Goal: Task Accomplishment & Management: Complete application form

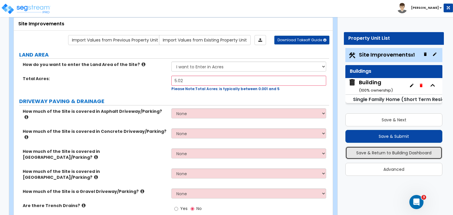
click at [378, 155] on button "Save & Return to Building Dashboard" at bounding box center [394, 153] width 97 height 13
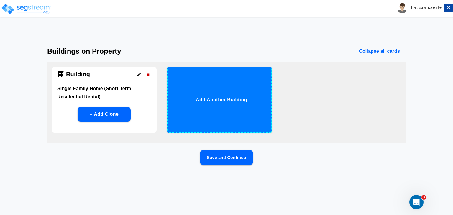
click at [216, 107] on button "+ Add Another Building" at bounding box center [219, 100] width 105 height 66
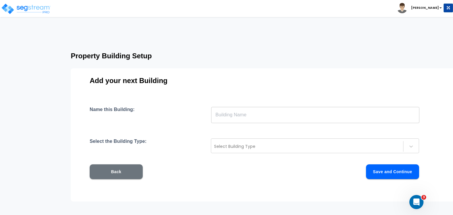
click at [229, 116] on input "text" at bounding box center [315, 115] width 208 height 17
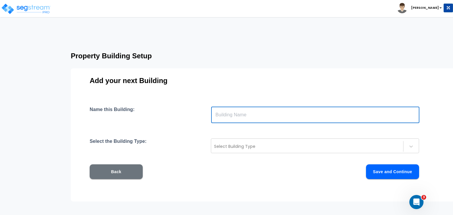
type input "Building"
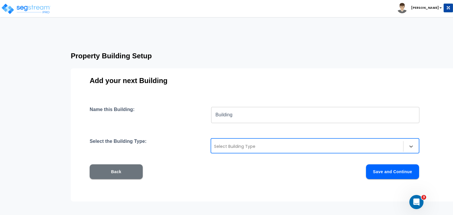
click at [237, 146] on div at bounding box center [307, 146] width 186 height 7
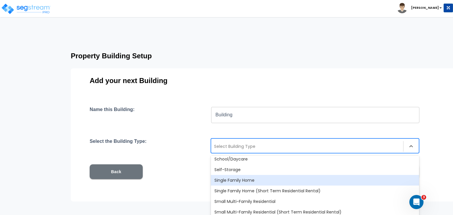
scroll to position [509, 0]
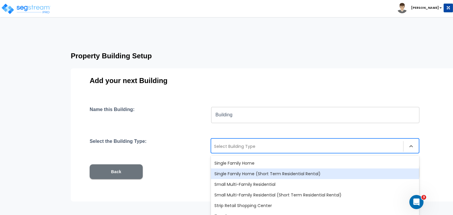
click at [259, 174] on div "Single Family Home (Short Term Residential Rental)" at bounding box center [315, 174] width 208 height 11
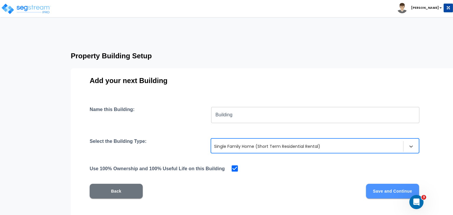
click at [379, 194] on button "Save and Continue" at bounding box center [392, 191] width 53 height 15
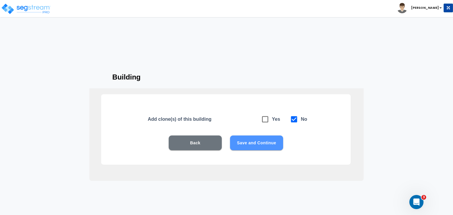
click at [254, 146] on button "Save and Continue" at bounding box center [256, 143] width 53 height 15
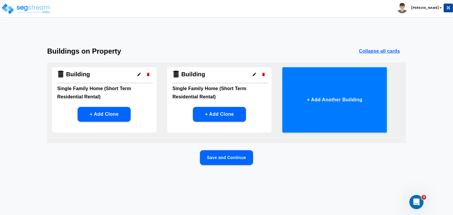
click at [325, 98] on button "+ Add Another Building" at bounding box center [334, 100] width 105 height 66
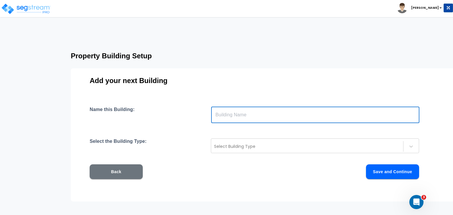
click at [235, 116] on input "text" at bounding box center [315, 115] width 208 height 17
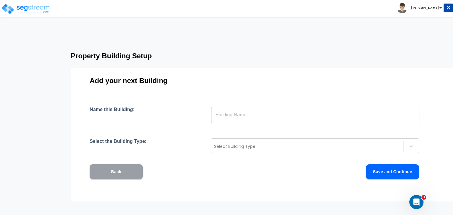
click at [125, 172] on button "Back" at bounding box center [116, 172] width 53 height 15
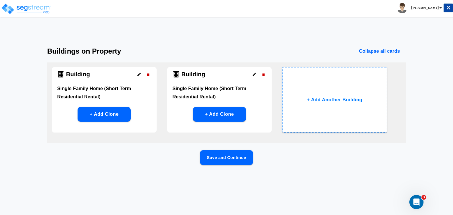
click at [209, 83] on div "Building" at bounding box center [220, 75] width 96 height 16
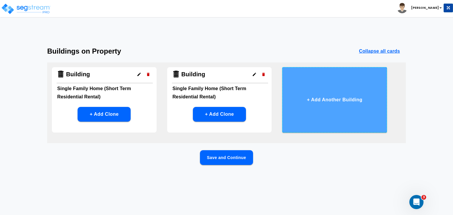
click at [320, 98] on button "+ Add Another Building" at bounding box center [334, 100] width 105 height 66
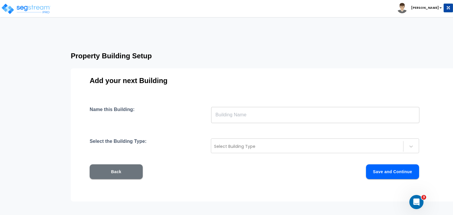
click at [248, 116] on input "text" at bounding box center [315, 115] width 208 height 17
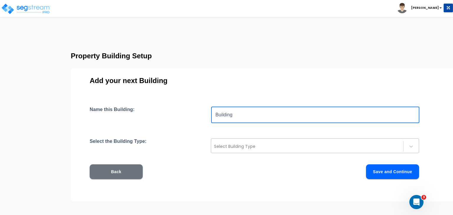
type input "Building"
click at [227, 142] on div "Select Building Type" at bounding box center [307, 146] width 192 height 9
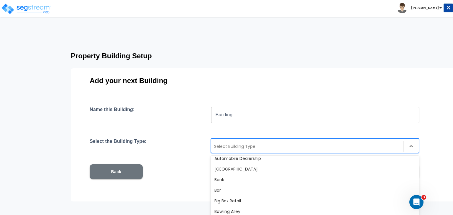
scroll to position [30, 0]
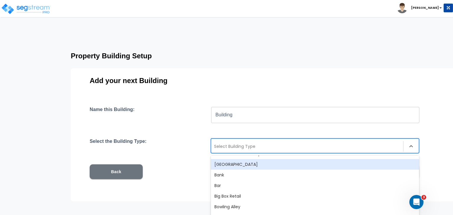
click at [252, 164] on div "[GEOGRAPHIC_DATA]" at bounding box center [315, 164] width 208 height 11
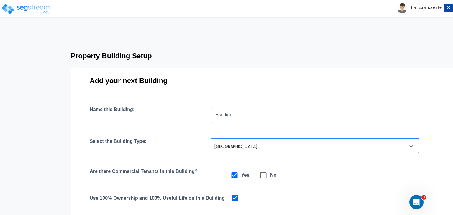
scroll to position [86, 0]
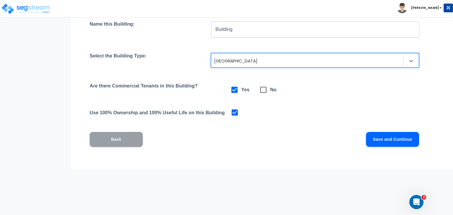
click at [121, 143] on button "Back" at bounding box center [116, 139] width 53 height 15
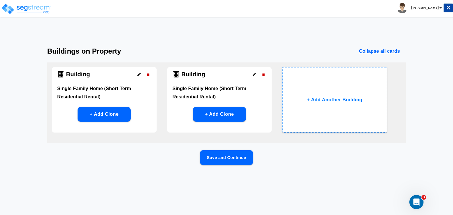
scroll to position [0, 0]
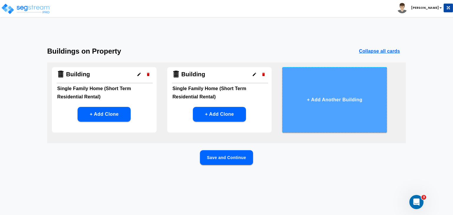
click at [327, 99] on button "+ Add Another Building" at bounding box center [334, 100] width 105 height 66
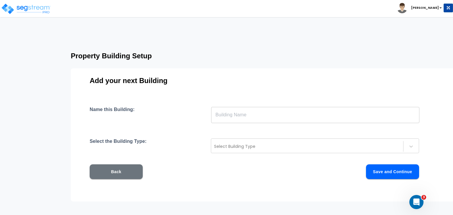
click at [240, 115] on input "text" at bounding box center [315, 115] width 208 height 17
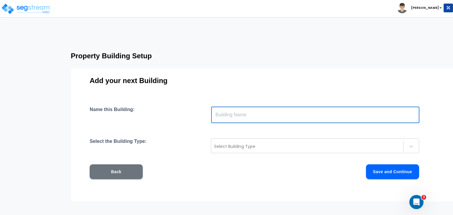
type input "Building"
click at [238, 147] on div at bounding box center [307, 146] width 186 height 7
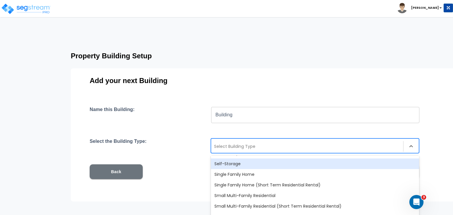
scroll to position [504, 0]
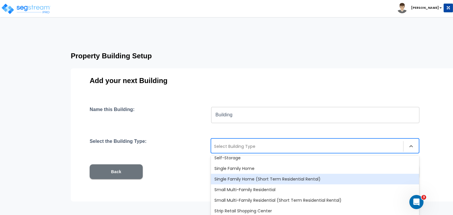
click at [255, 180] on div "Single Family Home (Short Term Residential Rental)" at bounding box center [315, 179] width 208 height 11
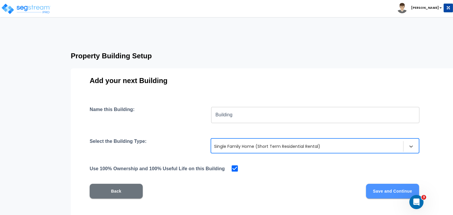
click at [382, 190] on button "Save and Continue" at bounding box center [392, 191] width 53 height 15
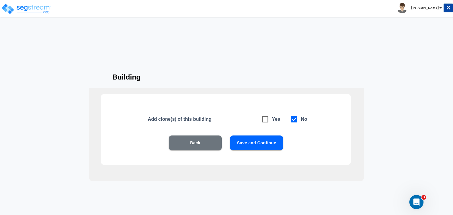
click at [261, 147] on button "Save and Continue" at bounding box center [256, 143] width 53 height 15
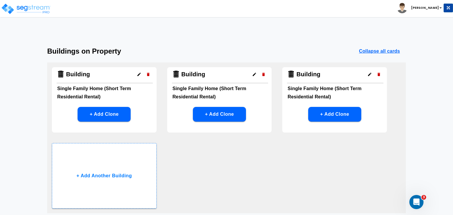
scroll to position [46, 0]
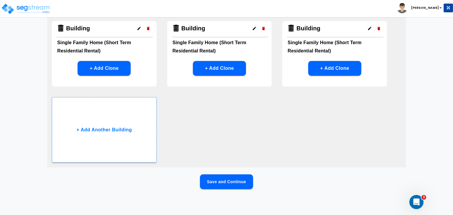
click at [223, 183] on button "Save and Continue" at bounding box center [226, 182] width 53 height 15
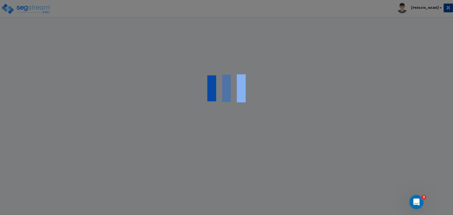
scroll to position [0, 0]
click at [223, 183] on div at bounding box center [226, 107] width 453 height 215
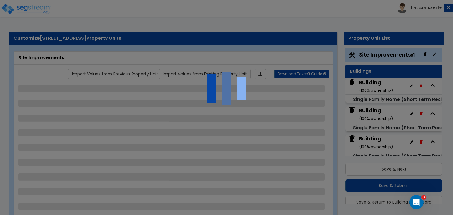
scroll to position [16, 0]
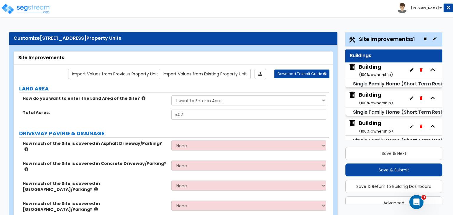
click at [379, 70] on div "Building ( 100 % ownership)" at bounding box center [376, 70] width 34 height 15
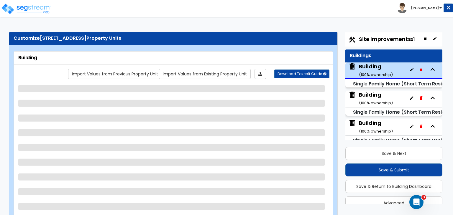
scroll to position [7, 0]
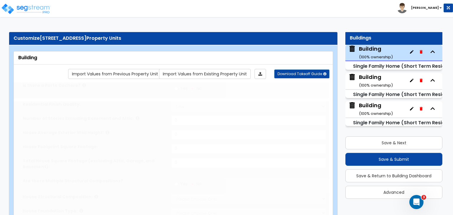
type input "1"
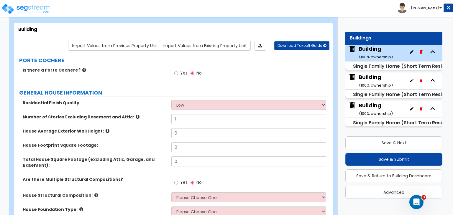
scroll to position [39, 0]
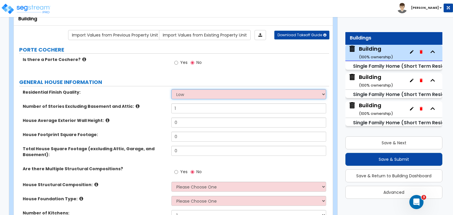
click at [190, 95] on select "Low Average High" at bounding box center [248, 94] width 155 height 10
select select "2"
click at [171, 89] on select "Low Average High" at bounding box center [248, 94] width 155 height 10
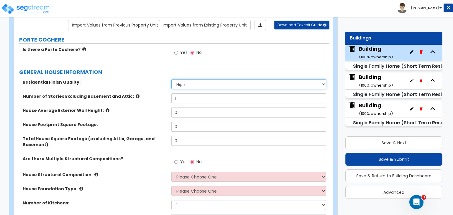
scroll to position [49, 0]
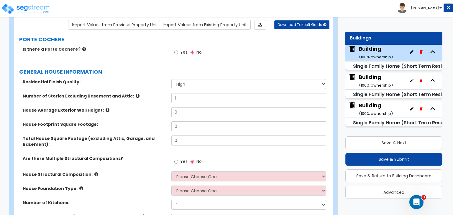
click at [140, 114] on div "House Average Exterior Wall Height: 0" at bounding box center [172, 114] width 316 height 14
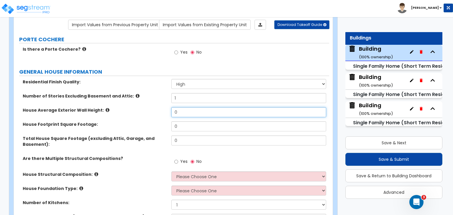
drag, startPoint x: 189, startPoint y: 109, endPoint x: 151, endPoint y: 106, distance: 38.2
click at [151, 106] on div "Residential Finish Quality: Low Average High Number of Stories Excluding Baseme…" at bounding box center [171, 176] width 307 height 194
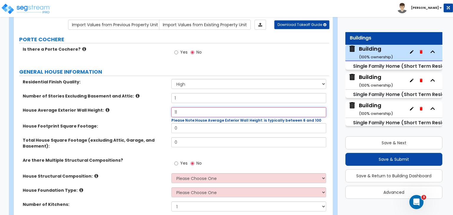
type input "11"
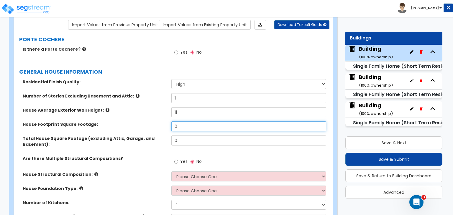
click at [194, 128] on input "0" at bounding box center [248, 127] width 155 height 10
type input "5,828"
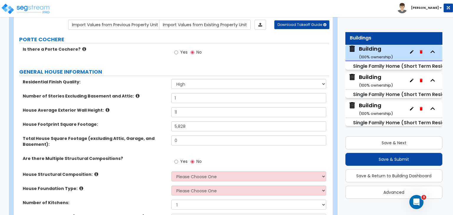
click at [157, 134] on div "House Footprint Square Footage: 5,828" at bounding box center [172, 129] width 316 height 14
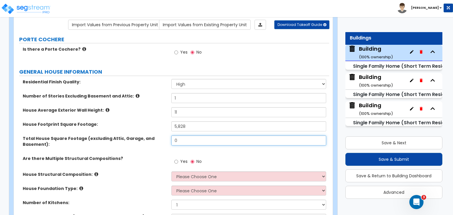
drag, startPoint x: 183, startPoint y: 143, endPoint x: 148, endPoint y: 142, distance: 35.1
click at [148, 142] on div "Total House Square Footage (excluding Attic, Garage, and Basement): 0" at bounding box center [172, 146] width 316 height 20
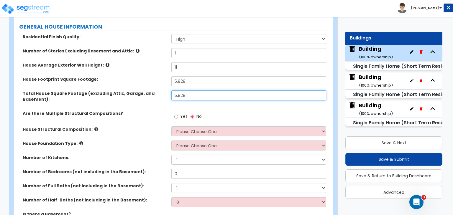
scroll to position [108, 0]
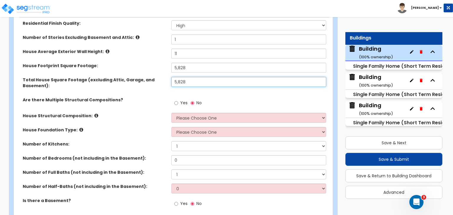
type input "5,828"
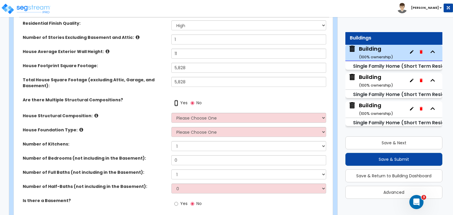
click at [175, 104] on input "Yes" at bounding box center [176, 103] width 4 height 6
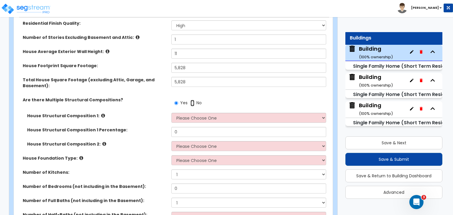
click at [192, 102] on input "No" at bounding box center [193, 103] width 4 height 6
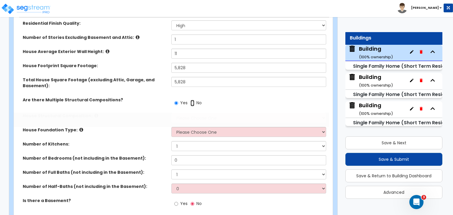
radio input "false"
radio input "true"
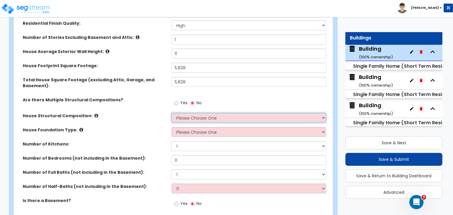
click at [227, 117] on select "Please Choose One Reinforced Concrete Structural Steel Brick Masonry CMU Masonr…" at bounding box center [248, 118] width 155 height 10
select select "7"
click at [171, 113] on select "Please Choose One Reinforced Concrete Structural Steel Brick Masonry CMU Masonr…" at bounding box center [248, 118] width 155 height 10
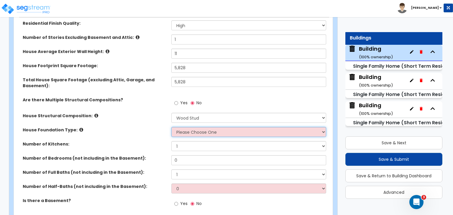
click at [186, 132] on select "Please Choose One Crawl Space Pier-Elevated First floor Slab on Grade" at bounding box center [248, 132] width 155 height 10
select select "3"
click at [171, 127] on select "Please Choose One Crawl Space Pier-Elevated First floor Slab on Grade" at bounding box center [248, 132] width 155 height 10
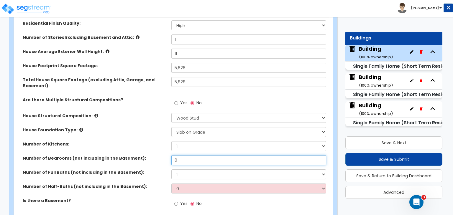
drag, startPoint x: 187, startPoint y: 158, endPoint x: 146, endPoint y: 160, distance: 41.7
click at [146, 160] on div "Number of Bedrooms (not including in the Basement): 0" at bounding box center [172, 163] width 316 height 14
type input "5"
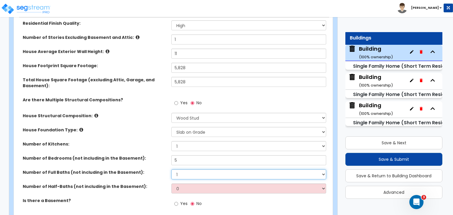
drag, startPoint x: 185, startPoint y: 176, endPoint x: 159, endPoint y: 175, distance: 26.0
click at [159, 175] on div "Number of Full Baths (not including in the Basement): 1 2 3 4 5 6 7 8 9 10" at bounding box center [172, 177] width 316 height 14
select select "5"
click at [171, 170] on select "1 2 3 4 5 6 7 8 9 10" at bounding box center [248, 175] width 155 height 10
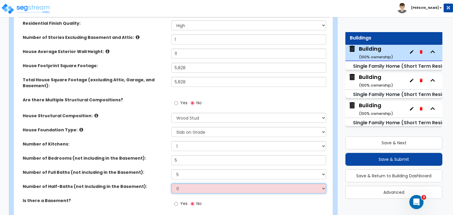
click at [179, 187] on select "0 1 2 3 4 5" at bounding box center [248, 189] width 155 height 10
select select "1"
click at [171, 184] on select "0 1 2 3 4 5" at bounding box center [248, 189] width 155 height 10
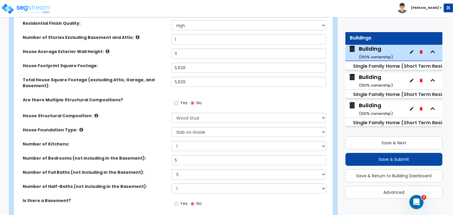
click at [148, 157] on label "Number of Bedrooms (not including in the Basement):" at bounding box center [95, 159] width 144 height 6
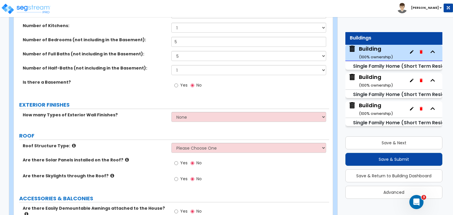
scroll to position [237, 0]
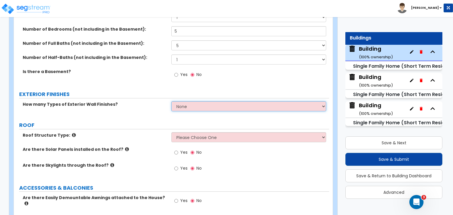
click at [198, 107] on select "None 1 2 3" at bounding box center [248, 107] width 155 height 10
select select "1"
click at [171, 102] on select "None 1 2 3" at bounding box center [248, 107] width 155 height 10
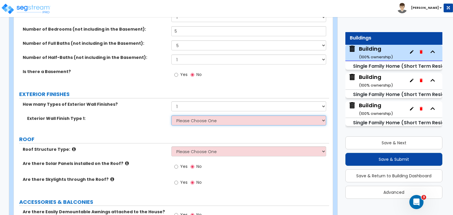
click at [198, 120] on select "Please Choose One No Finish/Shared Wall No Wall Brick Finish Stone Finish Wood …" at bounding box center [248, 121] width 155 height 10
select select "4"
click at [171, 116] on select "Please Choose One No Finish/Shared Wall No Wall Brick Finish Stone Finish Wood …" at bounding box center [248, 121] width 155 height 10
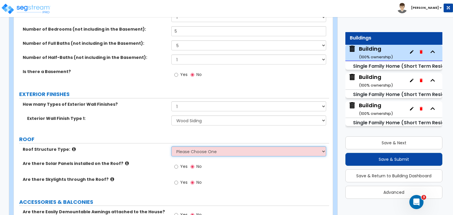
click at [187, 152] on select "Please Choose One [PERSON_NAME] Roof Flat Roof Hybrid [PERSON_NAME] & Flat Roof" at bounding box center [248, 152] width 155 height 10
select select "1"
click at [171, 147] on select "Please Choose One [PERSON_NAME] Roof Flat Roof Hybrid [PERSON_NAME] & Flat Roof" at bounding box center [248, 152] width 155 height 10
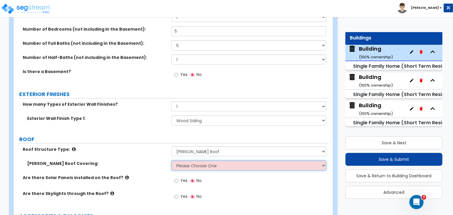
click at [184, 166] on select "Please Choose One Asphalt Shingle Clay Tile Wood Shingle Metal Shingle Standing…" at bounding box center [248, 166] width 155 height 10
select select "1"
click at [171, 161] on select "Please Choose One Asphalt Shingle Clay Tile Wood Shingle Metal Shingle Standing…" at bounding box center [248, 166] width 155 height 10
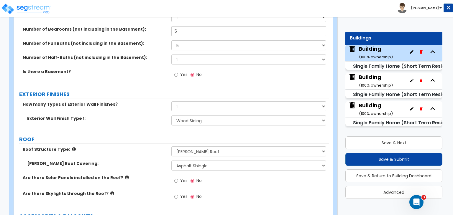
click at [154, 153] on div "Roof Structure Type: Please Choose One [PERSON_NAME] Roof Flat Roof Hybrid [PER…" at bounding box center [172, 154] width 316 height 14
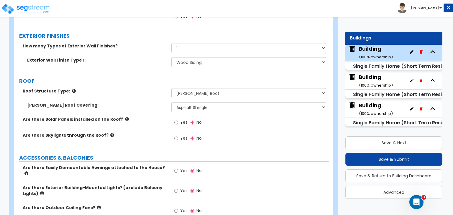
scroll to position [299, 0]
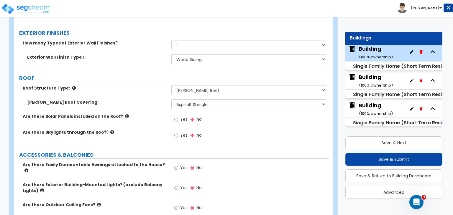
click at [279, 122] on div "Yes No" at bounding box center [250, 122] width 158 height 16
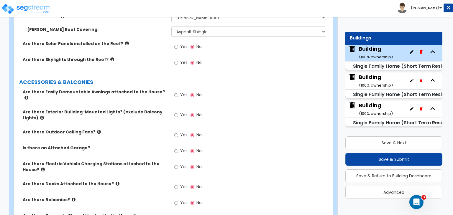
scroll to position [372, 0]
click at [176, 112] on input "Yes" at bounding box center [176, 115] width 4 height 6
radio input "true"
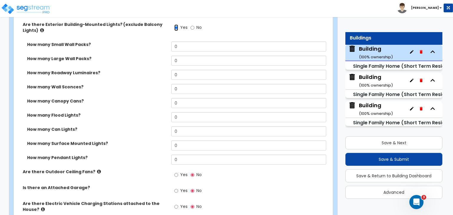
scroll to position [460, 0]
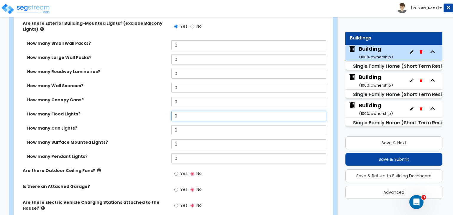
drag, startPoint x: 188, startPoint y: 112, endPoint x: 157, endPoint y: 113, distance: 31.3
click at [157, 113] on div "How many Flood Lights? 0" at bounding box center [172, 118] width 316 height 14
type input "4"
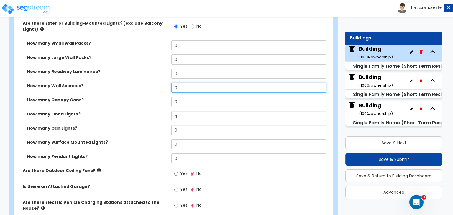
drag, startPoint x: 183, startPoint y: 80, endPoint x: 161, endPoint y: 81, distance: 22.1
click at [161, 83] on div "How many Wall Sconces? 0" at bounding box center [172, 90] width 316 height 14
type input "10"
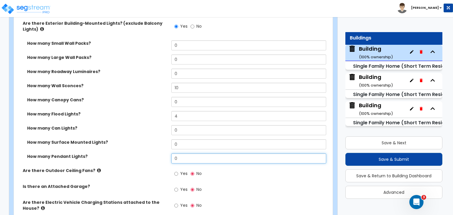
click at [156, 156] on div "How many Pendant Lights? 0" at bounding box center [172, 161] width 316 height 14
type input "1"
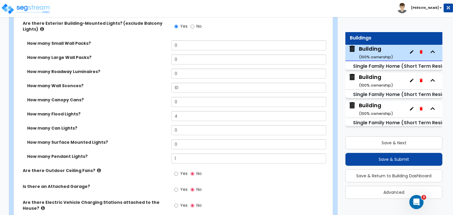
click at [140, 126] on label "How many Can Lights?" at bounding box center [97, 128] width 140 height 6
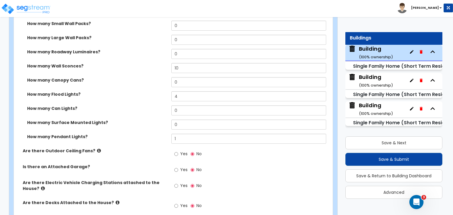
scroll to position [505, 0]
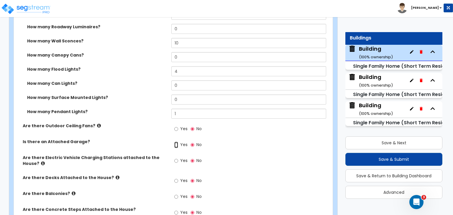
click at [176, 142] on input "Yes" at bounding box center [176, 145] width 4 height 6
radio input "true"
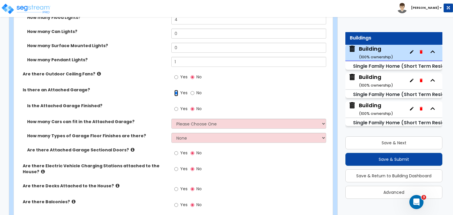
scroll to position [570, 0]
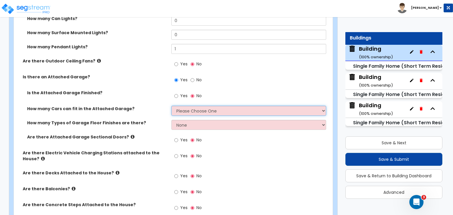
click at [190, 106] on select "Please Choose One 1 2 3 4 5" at bounding box center [248, 111] width 155 height 10
select select "3"
click at [171, 106] on select "Please Choose One 1 2 3 4 5" at bounding box center [248, 111] width 155 height 10
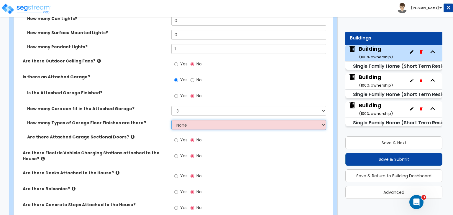
click at [183, 124] on select "None 1 2 3 4" at bounding box center [248, 125] width 155 height 10
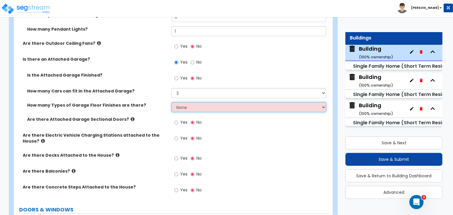
scroll to position [596, 0]
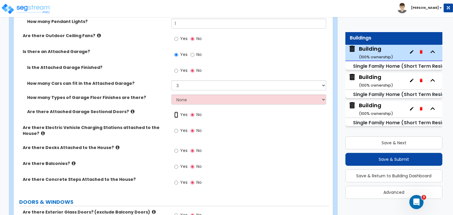
click at [176, 112] on input "Yes" at bounding box center [176, 115] width 4 height 6
radio input "true"
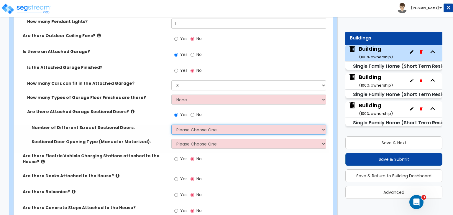
click at [186, 127] on select "Please Choose One 1 2" at bounding box center [248, 130] width 155 height 10
select select "1"
click at [171, 125] on select "Please Choose One 1 2" at bounding box center [248, 130] width 155 height 10
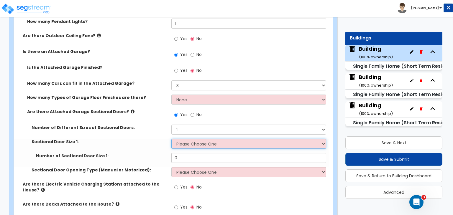
click at [185, 140] on select "Please Choose One 9' x 7' 16' x 7'" at bounding box center [248, 144] width 155 height 10
select select "1"
click at [171, 139] on select "Please Choose One 9' x 7' 16' x 7'" at bounding box center [248, 144] width 155 height 10
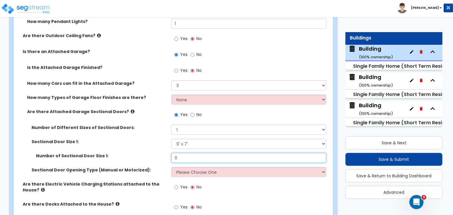
drag, startPoint x: 183, startPoint y: 154, endPoint x: 156, endPoint y: 156, distance: 26.9
click at [156, 156] on div "Number of Sectional Door Size 1: 0" at bounding box center [172, 160] width 316 height 14
type input "3"
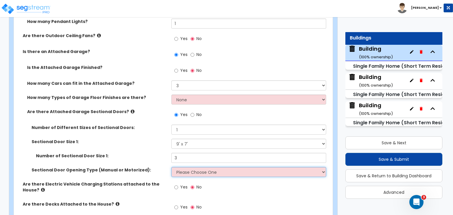
click at [184, 168] on select "Please Choose One All Manual All Motorized Some are Motorized" at bounding box center [248, 172] width 155 height 10
select select "2"
click at [171, 167] on select "Please Choose One All Manual All Motorized Some are Motorized" at bounding box center [248, 172] width 155 height 10
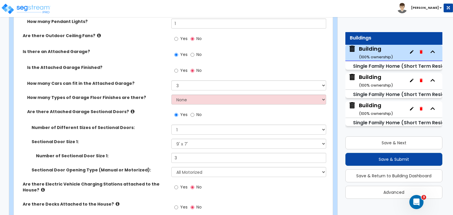
click at [157, 155] on div "Number of Sectional Door Size 1: 3" at bounding box center [172, 160] width 316 height 14
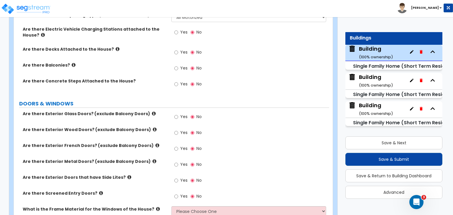
scroll to position [751, 0]
click at [176, 129] on input "Yes" at bounding box center [176, 132] width 4 height 6
radio input "true"
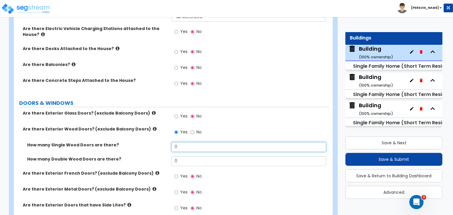
drag, startPoint x: 186, startPoint y: 141, endPoint x: 152, endPoint y: 142, distance: 33.6
click at [152, 142] on div "How many Single Wood Doors are there? 0" at bounding box center [172, 149] width 316 height 14
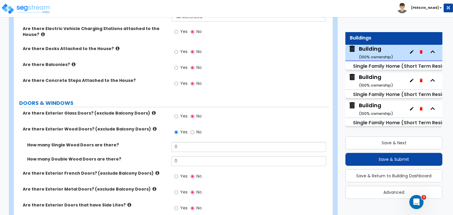
click at [153, 142] on label "How many Single Wood Doors are there?" at bounding box center [97, 145] width 140 height 6
click at [156, 171] on icon at bounding box center [158, 173] width 4 height 4
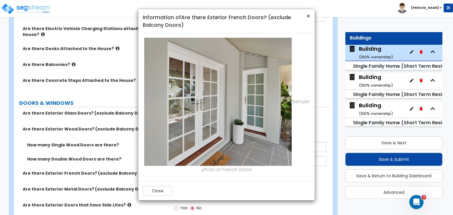
click at [309, 15] on span "×" at bounding box center [309, 16] width 4 height 9
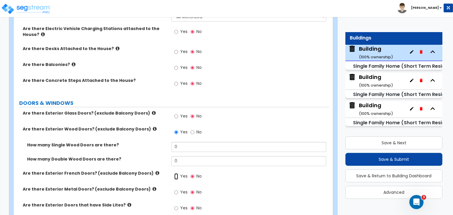
click at [175, 174] on input "Yes" at bounding box center [176, 177] width 4 height 6
radio input "true"
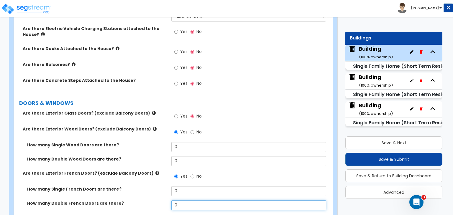
drag, startPoint x: 184, startPoint y: 199, endPoint x: 138, endPoint y: 201, distance: 46.4
click at [138, 201] on div "How many Double French Doors are there? 0" at bounding box center [172, 208] width 316 height 14
type input "3"
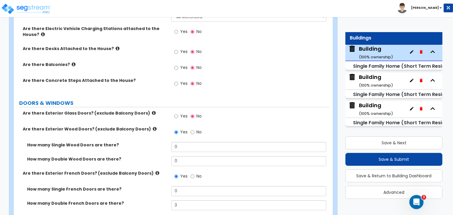
click at [150, 190] on div "How many Single French Doors are there? 0" at bounding box center [172, 194] width 316 height 14
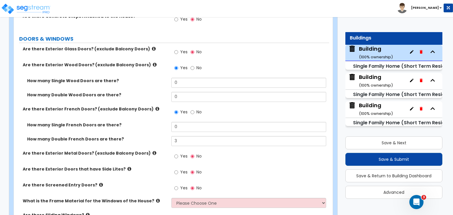
scroll to position [816, 0]
click at [128, 167] on icon at bounding box center [130, 169] width 4 height 4
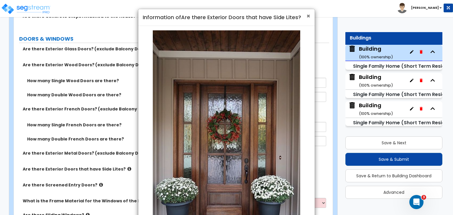
click at [308, 16] on span "×" at bounding box center [309, 16] width 4 height 9
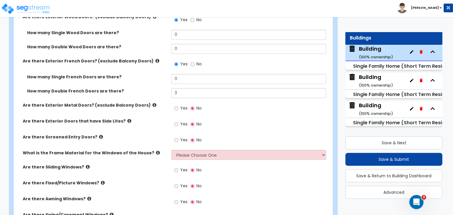
scroll to position [864, 0]
click at [176, 121] on input "Yes" at bounding box center [176, 124] width 4 height 6
radio input "true"
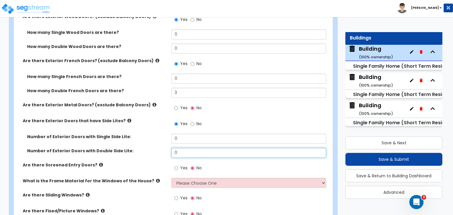
drag, startPoint x: 188, startPoint y: 146, endPoint x: 165, endPoint y: 146, distance: 22.7
click at [165, 148] on div "Number of Exterior Doors with Double Side Lite: 0" at bounding box center [172, 155] width 316 height 14
type input "1"
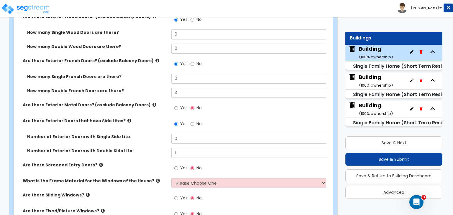
click at [164, 139] on div "Number of Exterior Doors with Single Side Lite: 0" at bounding box center [172, 141] width 316 height 14
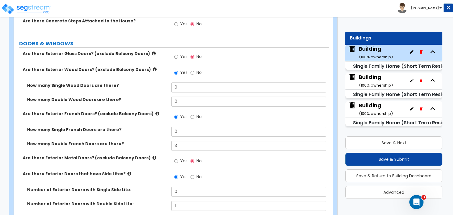
scroll to position [812, 0]
click at [192, 69] on input "No" at bounding box center [193, 72] width 4 height 6
radio input "false"
radio input "true"
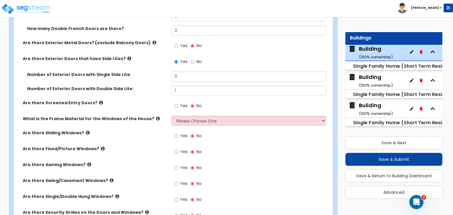
scroll to position [900, 0]
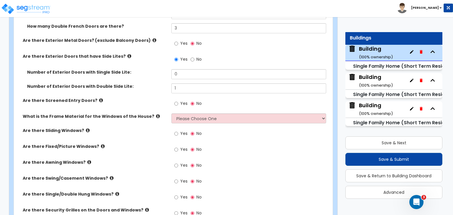
click at [99, 98] on icon at bounding box center [101, 100] width 4 height 4
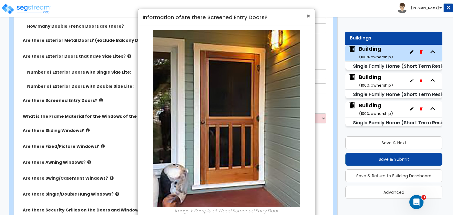
click at [308, 17] on span "×" at bounding box center [309, 16] width 4 height 9
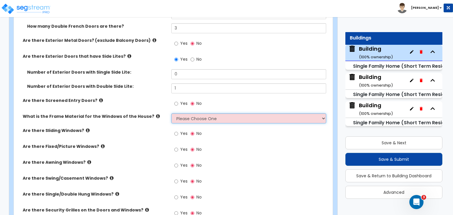
click at [183, 114] on select "Please Choose One Vinyl Aluminum Wood" at bounding box center [248, 119] width 155 height 10
click at [189, 115] on select "Please Choose One Vinyl Aluminum Wood" at bounding box center [248, 119] width 155 height 10
select select "2"
click at [171, 114] on select "Please Choose One Vinyl Aluminum Wood" at bounding box center [248, 119] width 155 height 10
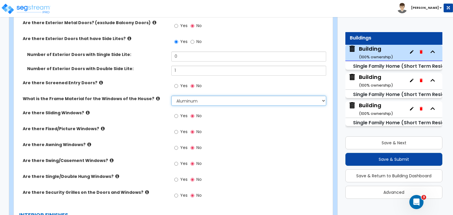
scroll to position [927, 0]
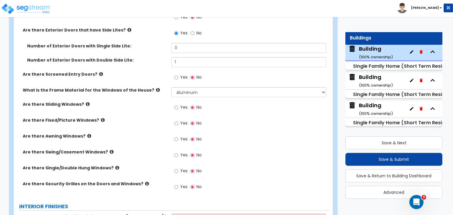
click at [86, 102] on icon at bounding box center [88, 104] width 4 height 4
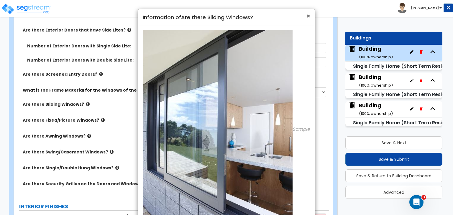
click at [307, 14] on span "×" at bounding box center [309, 16] width 4 height 9
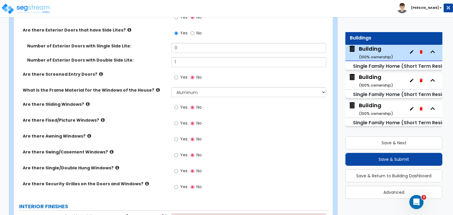
scroll to position [936, 0]
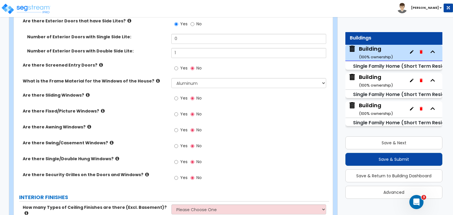
click at [115, 157] on icon at bounding box center [117, 159] width 4 height 4
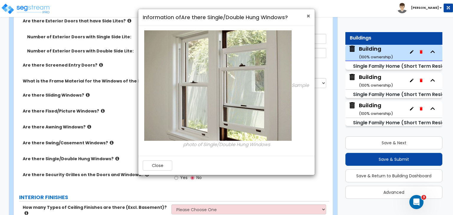
click at [308, 17] on span "×" at bounding box center [309, 16] width 4 height 9
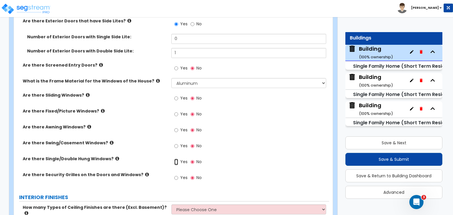
click at [175, 159] on input "Yes" at bounding box center [176, 162] width 4 height 6
radio input "true"
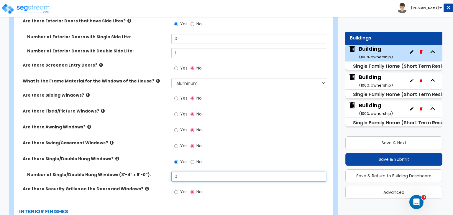
drag, startPoint x: 188, startPoint y: 171, endPoint x: 146, endPoint y: 174, distance: 41.4
click at [146, 174] on div "Number of Single/Double Hung Windows (3'-4" x 5'-0"): 0" at bounding box center [172, 179] width 316 height 14
type input "35"
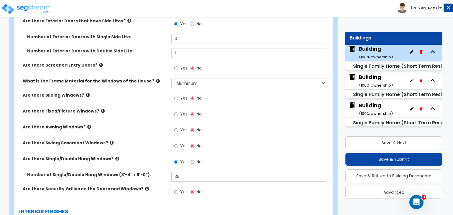
click at [158, 172] on label "Number of Single/Double Hung Windows (3'-4" x 5'-0"):" at bounding box center [97, 175] width 140 height 6
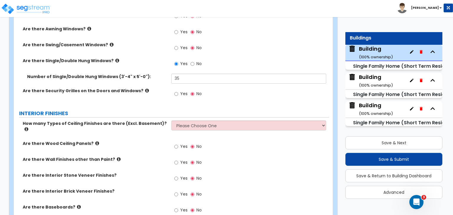
scroll to position [1035, 0]
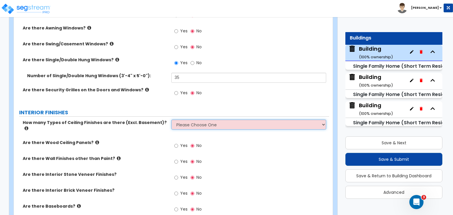
click at [189, 120] on select "Please Choose One 1 2 3" at bounding box center [248, 125] width 155 height 10
select select "1"
click at [171, 120] on select "Please Choose One 1 2 3" at bounding box center [248, 125] width 155 height 10
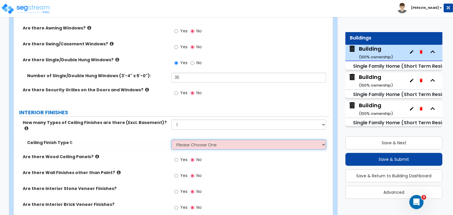
click at [185, 140] on select "Please Choose One Drop Ceiling Drywall Ceiling Open Ceiling" at bounding box center [248, 145] width 155 height 10
select select "2"
click at [171, 140] on select "Please Choose One Drop Ceiling Drywall Ceiling Open Ceiling" at bounding box center [248, 145] width 155 height 10
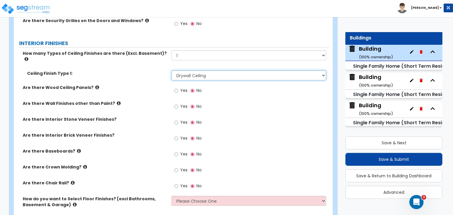
scroll to position [1110, 0]
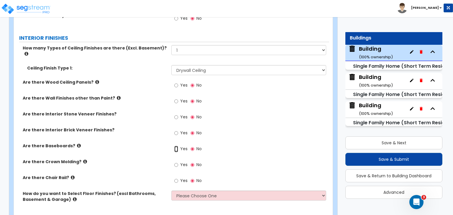
click at [176, 146] on input "Yes" at bounding box center [176, 149] width 4 height 6
radio input "true"
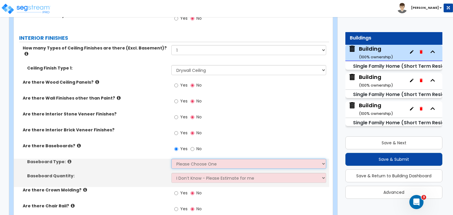
click at [183, 159] on select "Please Choose One Wood Vinyl Carpet Tile" at bounding box center [248, 164] width 155 height 10
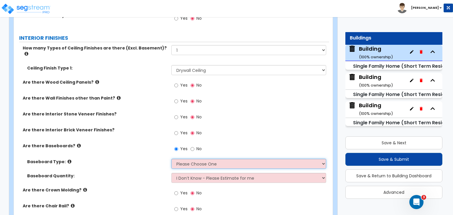
select select "1"
click at [171, 159] on select "Please Choose One Wood Vinyl Carpet Tile" at bounding box center [248, 164] width 155 height 10
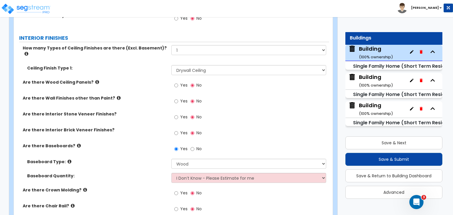
click at [156, 159] on div "Baseboard Type: Please Choose One Wood Vinyl Carpet Tile" at bounding box center [172, 166] width 316 height 14
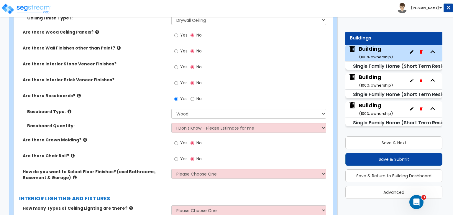
scroll to position [1160, 0]
click at [176, 140] on input "Yes" at bounding box center [176, 143] width 4 height 6
radio input "true"
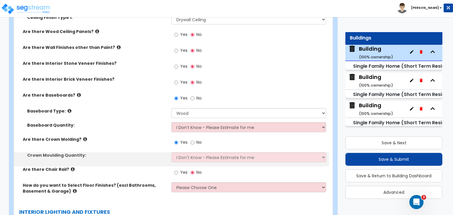
click at [143, 137] on label "Are there Crown Molding?" at bounding box center [95, 140] width 144 height 6
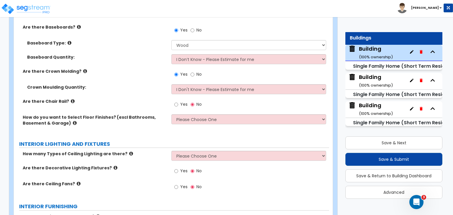
scroll to position [1230, 0]
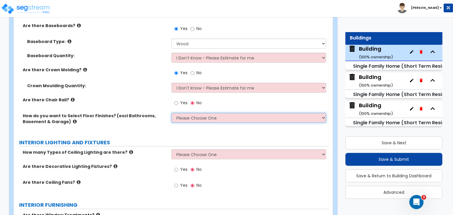
click at [184, 113] on select "Please Choose One I want to Select Floor Finishes for the Areas of the House I …" at bounding box center [248, 118] width 155 height 10
select select "1"
click at [171, 113] on select "Please Choose One I want to Select Floor Finishes for the Areas of the House I …" at bounding box center [248, 118] width 155 height 10
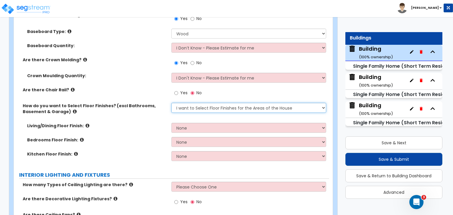
scroll to position [1241, 0]
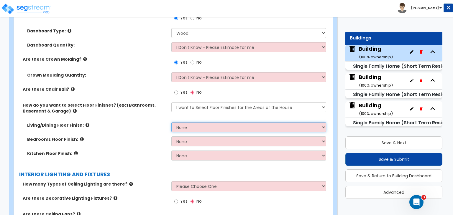
click at [179, 122] on select "None Tile Flooring Hardwood Flooring Resilient Laminate Flooring VCT Flooring S…" at bounding box center [248, 127] width 155 height 10
select select "2"
click at [171, 122] on select "None Tile Flooring Hardwood Flooring Resilient Laminate Flooring VCT Flooring S…" at bounding box center [248, 127] width 155 height 10
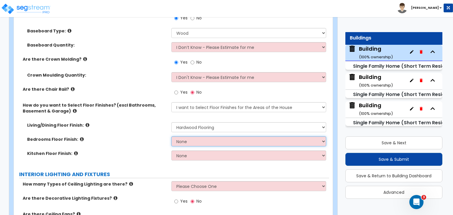
click at [186, 137] on select "None Tile Flooring Hardwood Flooring Resilient Laminate Flooring VCT Flooring S…" at bounding box center [248, 142] width 155 height 10
select select "2"
click at [171, 137] on select "None Tile Flooring Hardwood Flooring Resilient Laminate Flooring VCT Flooring S…" at bounding box center [248, 142] width 155 height 10
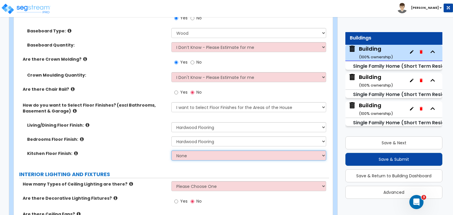
click at [188, 151] on select "None Tile Flooring Hardwood Flooring Resilient Laminate Flooring VCT Flooring S…" at bounding box center [248, 156] width 155 height 10
select select "2"
click at [171, 151] on select "None Tile Flooring Hardwood Flooring Resilient Laminate Flooring VCT Flooring S…" at bounding box center [248, 156] width 155 height 10
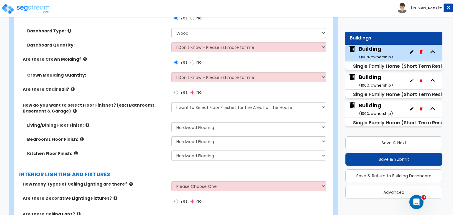
click at [144, 137] on div "Bedrooms Floor Finish: None Tile Flooring Hardwood Flooring Resilient Laminate …" at bounding box center [172, 144] width 316 height 14
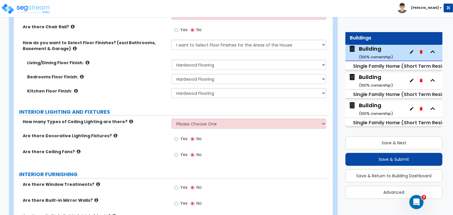
scroll to position [1305, 0]
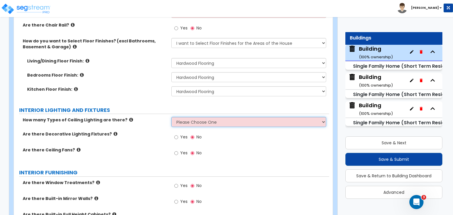
click at [193, 117] on select "Please Choose One 1 2 3" at bounding box center [248, 122] width 155 height 10
select select "2"
click at [171, 117] on select "Please Choose One 1 2 3" at bounding box center [248, 122] width 155 height 10
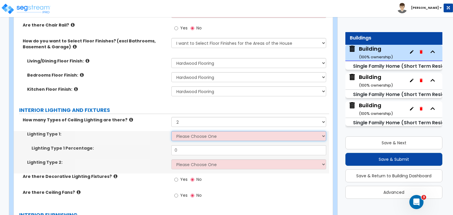
click at [193, 131] on select "Please Choose One LED Surface-Mounted LED Recessed Fluorescent Surface-Mounted …" at bounding box center [248, 136] width 155 height 10
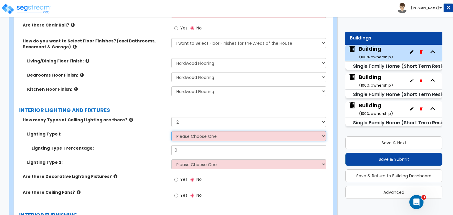
select select "5"
click at [171, 131] on select "Please Choose One LED Surface-Mounted LED Recessed Fluorescent Surface-Mounted …" at bounding box center [248, 136] width 155 height 10
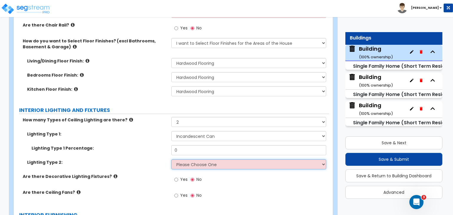
click at [196, 160] on select "Please Choose One LED Surface-Mounted LED Recessed Fluorescent Surface-Mounted …" at bounding box center [248, 165] width 155 height 10
select select "6"
click at [171, 160] on select "Please Choose One LED Surface-Mounted LED Recessed Fluorescent Surface-Mounted …" at bounding box center [248, 165] width 155 height 10
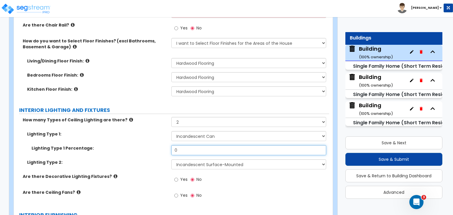
drag, startPoint x: 195, startPoint y: 140, endPoint x: 139, endPoint y: 135, distance: 56.6
click at [139, 146] on div "Lighting Type 1 Percentage: 0" at bounding box center [172, 153] width 316 height 14
type input "80"
click at [146, 146] on label "Lighting Type 1 Percentage:" at bounding box center [99, 149] width 135 height 6
click at [176, 177] on input "Yes" at bounding box center [176, 180] width 4 height 6
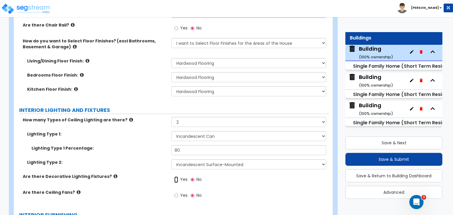
radio input "true"
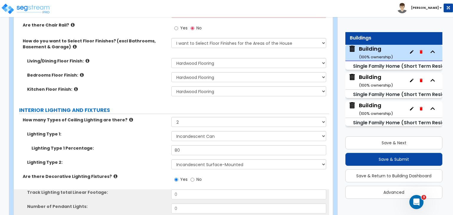
click at [148, 146] on label "Lighting Type 1 Percentage:" at bounding box center [99, 149] width 135 height 6
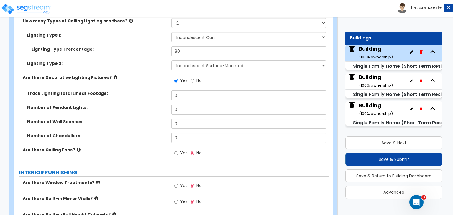
scroll to position [1407, 0]
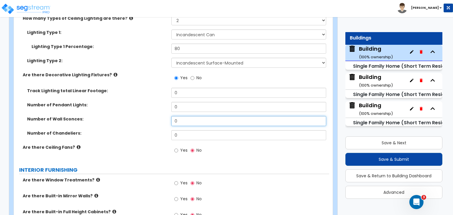
drag, startPoint x: 187, startPoint y: 109, endPoint x: 143, endPoint y: 117, distance: 45.0
click at [143, 117] on div "Number of Wall Sconces: 0" at bounding box center [172, 123] width 316 height 14
type input "12"
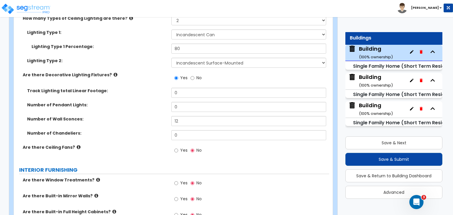
click at [146, 118] on div "Number of Wall Sconces: 12" at bounding box center [172, 123] width 316 height 14
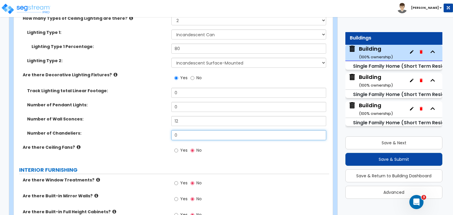
drag, startPoint x: 190, startPoint y: 124, endPoint x: 141, endPoint y: 123, distance: 49.0
click at [141, 130] on div "Number of Chandeliers: 0" at bounding box center [172, 137] width 316 height 14
type input "2"
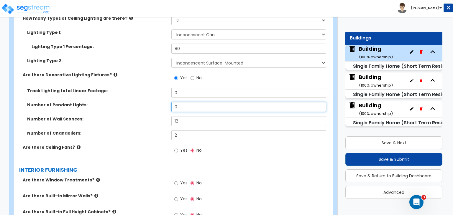
drag, startPoint x: 182, startPoint y: 96, endPoint x: 135, endPoint y: 97, distance: 47.2
click at [135, 102] on div "Number of Pendant Lights: 0" at bounding box center [172, 109] width 316 height 14
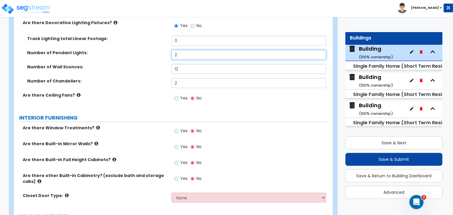
scroll to position [1479, 0]
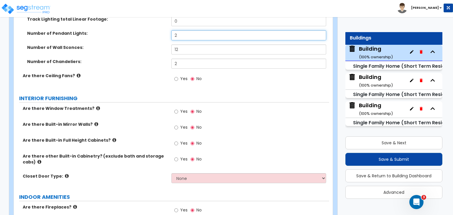
type input "2"
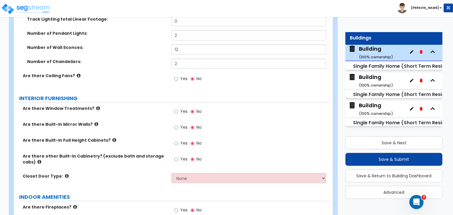
click at [112, 138] on icon at bounding box center [114, 140] width 4 height 4
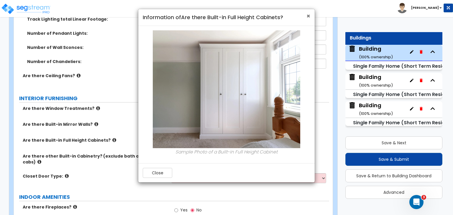
click at [308, 15] on span "×" at bounding box center [309, 16] width 4 height 9
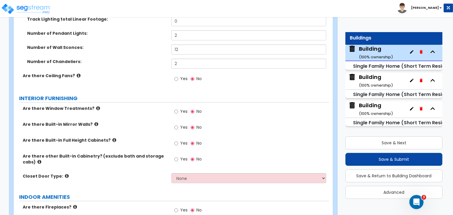
click at [112, 138] on icon at bounding box center [114, 140] width 4 height 4
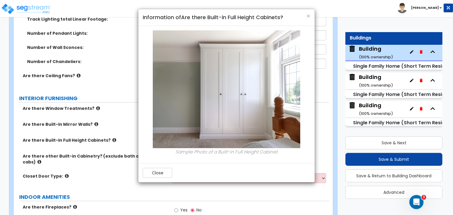
drag, startPoint x: 107, startPoint y: 129, endPoint x: 122, endPoint y: 136, distance: 16.2
click at [122, 136] on div "× Information of Are there Built-in Full Height Cabinets? Sample Photo of a Bui…" at bounding box center [226, 107] width 453 height 215
click at [120, 128] on div "× Information of Are there Built-in Full Height Cabinets? Sample Photo of a Bui…" at bounding box center [226, 107] width 453 height 215
click at [119, 97] on div "× Information of Are there Built-in Full Height Cabinets? Sample Photo of a Bui…" at bounding box center [226, 107] width 453 height 215
click at [308, 18] on span "×" at bounding box center [309, 16] width 4 height 9
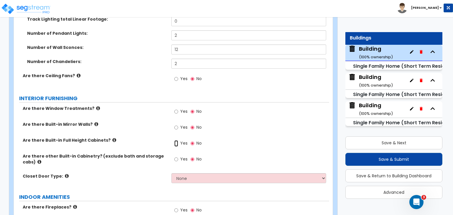
click at [176, 140] on input "Yes" at bounding box center [176, 143] width 4 height 6
radio input "true"
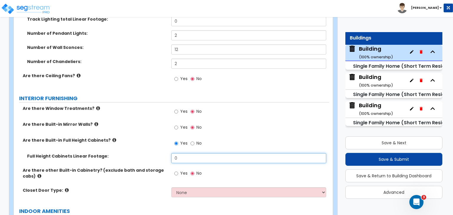
drag, startPoint x: 187, startPoint y: 146, endPoint x: 160, endPoint y: 147, distance: 27.2
click at [160, 153] on div "Full Height Cabinets Linear Footage: 0" at bounding box center [172, 160] width 316 height 14
type input "2"
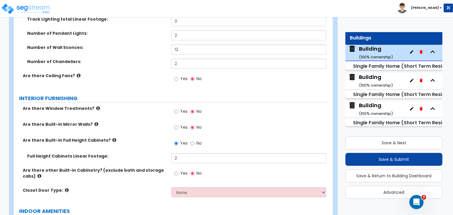
click at [164, 141] on div "Are there Built-in Full Height Cabinets? Yes No" at bounding box center [172, 146] width 316 height 16
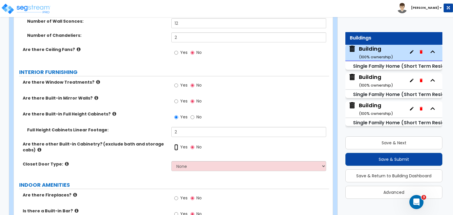
click at [178, 144] on input "Yes" at bounding box center [176, 147] width 4 height 6
radio input "true"
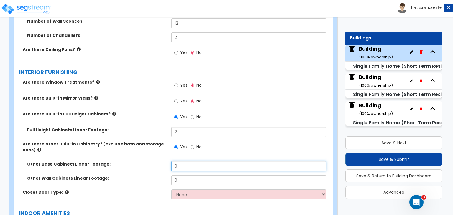
click at [184, 161] on input "0" at bounding box center [248, 166] width 155 height 10
drag, startPoint x: 184, startPoint y: 154, endPoint x: 129, endPoint y: 166, distance: 56.8
click at [129, 166] on div "Other Base Cabinets Linear Footage: 0 Other Wall Cabinets Linear Footage: 0" at bounding box center [171, 175] width 307 height 28
type input "12"
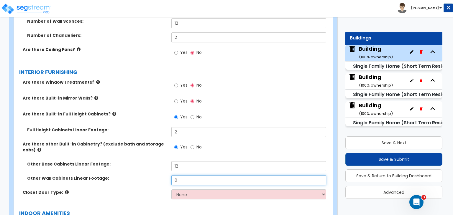
drag, startPoint x: 182, startPoint y: 167, endPoint x: 144, endPoint y: 171, distance: 38.0
click at [144, 176] on div "Other Wall Cabinets Linear Footage: 0" at bounding box center [172, 183] width 316 height 14
type input "4"
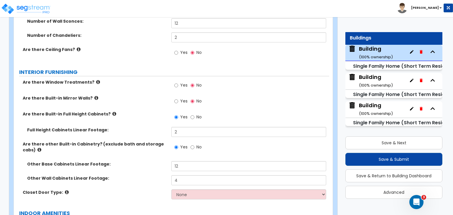
click at [147, 176] on label "Other Wall Cabinets Linear Footage:" at bounding box center [97, 179] width 140 height 6
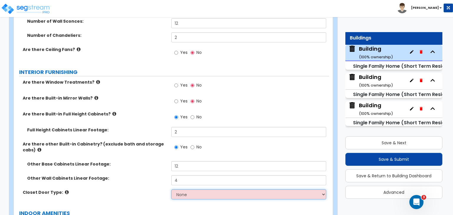
click at [175, 190] on select "None Bi-fold Louvered Doors Bi-fold Panel Doors Sliding Doors Hinged Wood Door" at bounding box center [248, 195] width 155 height 10
click at [227, 190] on select "None Bi-fold Louvered Doors Bi-fold Panel Doors Sliding Doors Hinged Wood Door" at bounding box center [248, 195] width 155 height 10
select select "3"
click at [171, 190] on select "None Bi-fold Louvered Doors Bi-fold Panel Doors Sliding Doors Hinged Wood Door" at bounding box center [248, 195] width 155 height 10
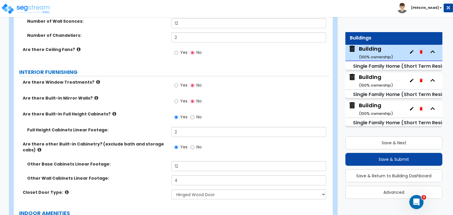
click at [152, 176] on label "Other Wall Cabinets Linear Footage:" at bounding box center [97, 179] width 140 height 6
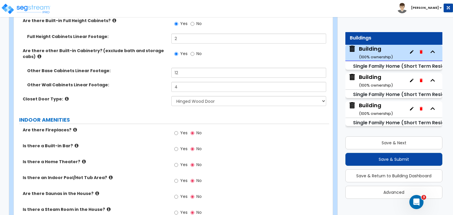
scroll to position [1598, 0]
click at [176, 130] on input "Yes" at bounding box center [176, 133] width 4 height 6
radio input "true"
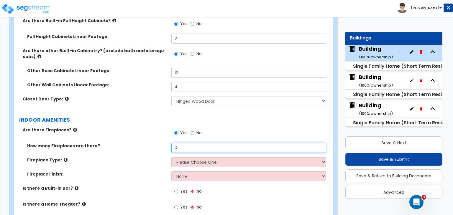
click at [185, 143] on input "0" at bounding box center [248, 148] width 155 height 10
drag, startPoint x: 185, startPoint y: 137, endPoint x: 153, endPoint y: 136, distance: 32.8
click at [153, 143] on div "How many Fireplaces are there? 0" at bounding box center [172, 150] width 316 height 14
type input "2"
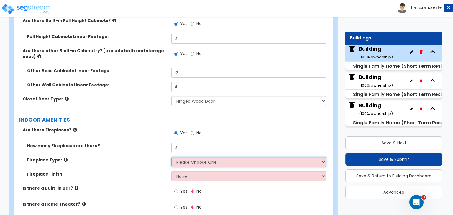
click at [191, 157] on select "Please Choose One Built-in Electric Fireplace Built-in Gas Fireplace Built-in W…" at bounding box center [248, 162] width 155 height 10
select select "3"
click at [171, 157] on select "Please Choose One Built-in Electric Fireplace Built-in Gas Fireplace Built-in W…" at bounding box center [248, 162] width 155 height 10
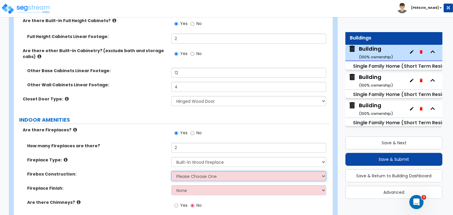
click at [194, 171] on select "Please Choose One Brick Stone I Don't Know, Please Choose for me" at bounding box center [248, 176] width 155 height 10
select select "3"
click at [171, 171] on select "Please Choose One Brick Stone I Don't Know, Please Choose for me" at bounding box center [248, 176] width 155 height 10
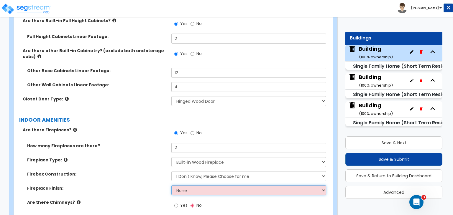
click at [185, 186] on select "None Brick Stone Tile Painted Molding" at bounding box center [248, 191] width 155 height 10
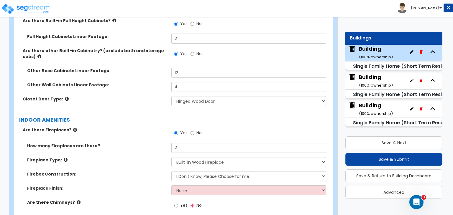
click at [156, 158] on div "Fireplace Type: Please Choose One Built-in Electric Fireplace Built-in Gas Fire…" at bounding box center [172, 164] width 316 height 14
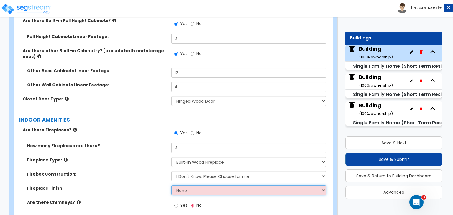
click at [211, 186] on select "None Brick Stone Tile Painted Molding" at bounding box center [248, 191] width 155 height 10
select select "4"
click at [171, 186] on select "None Brick Stone Tile Painted Molding" at bounding box center [248, 191] width 155 height 10
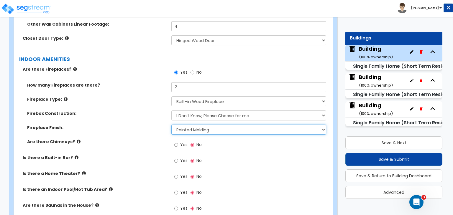
scroll to position [1663, 0]
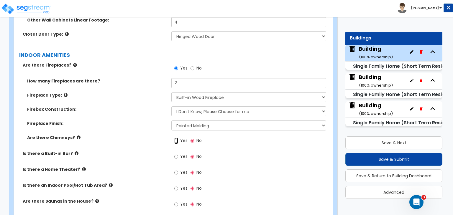
click at [175, 138] on input "Yes" at bounding box center [176, 141] width 4 height 6
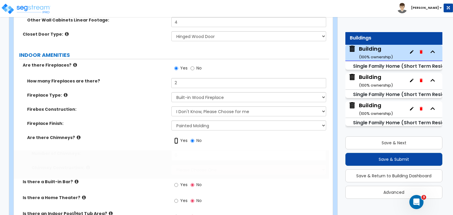
radio input "true"
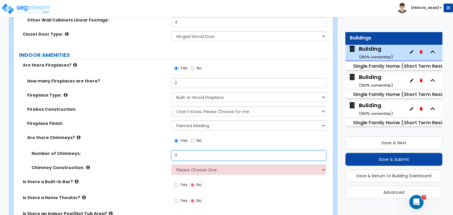
drag, startPoint x: 176, startPoint y: 143, endPoint x: 146, endPoint y: 147, distance: 29.5
click at [146, 151] on div "Number of Chimneys: 0" at bounding box center [172, 158] width 316 height 14
type input "2"
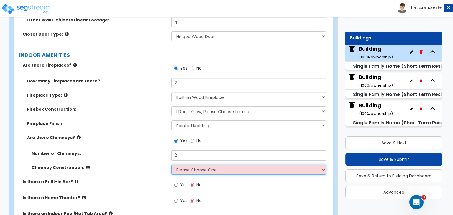
click at [189, 165] on select "Please Choose One Brick Construction Cinder Block Construction Stone Constructi…" at bounding box center [248, 170] width 155 height 10
select select "4"
click at [171, 165] on select "Please Choose One Brick Construction Cinder Block Construction Stone Constructi…" at bounding box center [248, 170] width 155 height 10
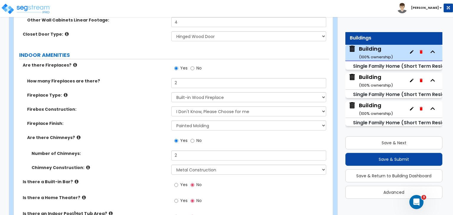
click at [149, 165] on div "Chimney Construction: Please Choose One Brick Construction Cinder Block Constru…" at bounding box center [172, 172] width 316 height 14
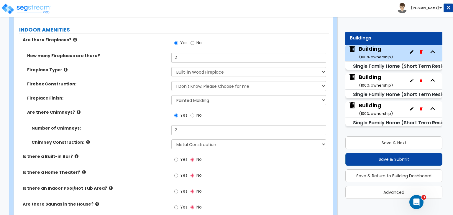
scroll to position [1721, 0]
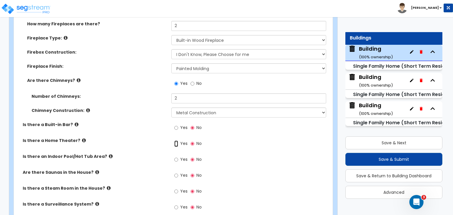
click at [176, 141] on input "Yes" at bounding box center [176, 144] width 4 height 6
radio input "true"
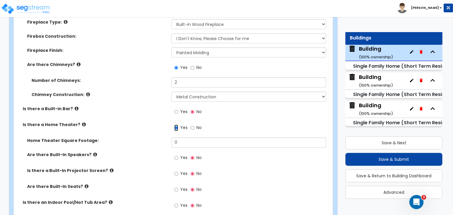
scroll to position [1739, 0]
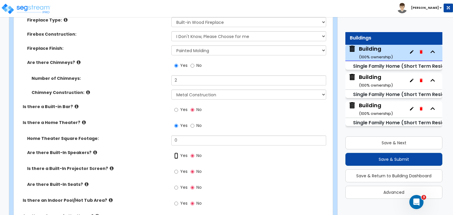
click at [176, 153] on input "Yes" at bounding box center [176, 156] width 4 height 6
radio input "true"
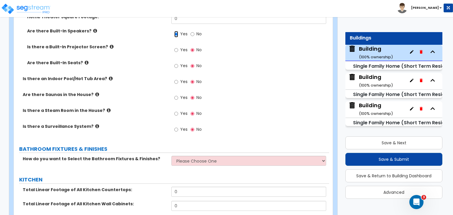
scroll to position [1882, 0]
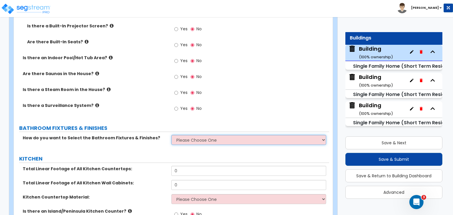
click at [191, 135] on select "Please Choose One I want to Select Fixtures and Finishes only for one Bath and …" at bounding box center [248, 140] width 155 height 10
select select "1"
click at [171, 135] on select "Please Choose One I want to Select Fixtures and Finishes only for one Bath and …" at bounding box center [248, 140] width 155 height 10
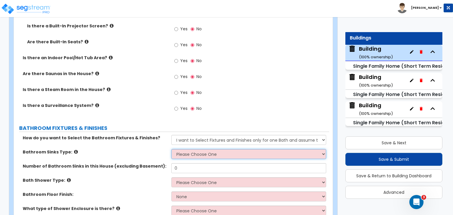
click at [187, 149] on select "Please Choose One Wall-mounted Pedestal-mounted Vanity-mounted" at bounding box center [248, 154] width 155 height 10
select select "3"
click at [171, 149] on select "Please Choose One Wall-mounted Pedestal-mounted Vanity-mounted" at bounding box center [248, 154] width 155 height 10
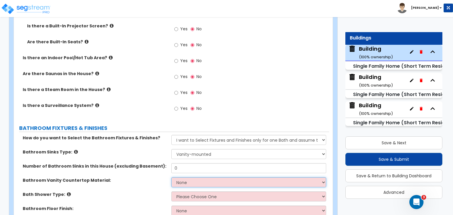
click at [192, 178] on select "None Plastic Laminate Solid Surface Stone Quartz Marble Tile Wood Stainless Ste…" at bounding box center [248, 183] width 155 height 10
select select "5"
click at [171, 178] on select "None Plastic Laminate Solid Surface Stone Quartz Marble Tile Wood Stainless Ste…" at bounding box center [248, 183] width 155 height 10
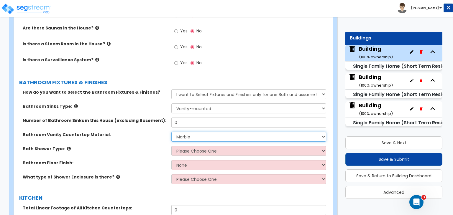
scroll to position [1928, 0]
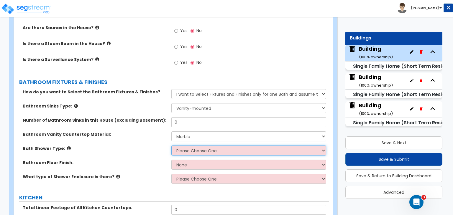
click at [196, 146] on select "Please Choose One Standalone Shower Bathtub - Shower Combination" at bounding box center [248, 151] width 155 height 10
select select "2"
click at [171, 146] on select "Please Choose One Standalone Shower Bathtub - Shower Combination" at bounding box center [248, 151] width 155 height 10
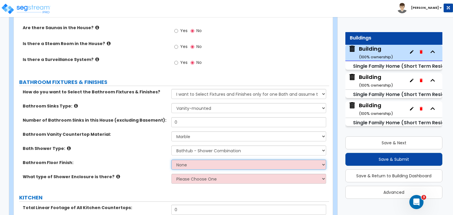
click at [194, 160] on select "None Tile Flooring Hardwood Flooring Resilient Laminate Flooring VCT Flooring S…" at bounding box center [248, 165] width 155 height 10
select select "1"
click at [171, 160] on select "None Tile Flooring Hardwood Flooring Resilient Laminate Flooring VCT Flooring S…" at bounding box center [248, 165] width 155 height 10
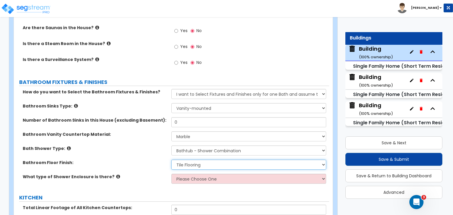
click at [190, 160] on select "None Tile Flooring Hardwood Flooring Resilient Laminate Flooring VCT Flooring S…" at bounding box center [248, 165] width 155 height 10
click at [171, 160] on select "None Tile Flooring Hardwood Flooring Resilient Laminate Flooring VCT Flooring S…" at bounding box center [248, 165] width 155 height 10
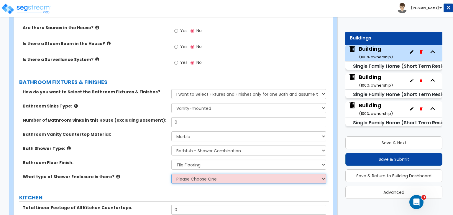
click at [189, 174] on select "Please Choose One Curtain & [PERSON_NAME] Sliding Doors Glass Hinged Doors" at bounding box center [248, 179] width 155 height 10
select select "2"
click at [171, 174] on select "Please Choose One Curtain & [PERSON_NAME] Sliding Doors Glass Hinged Doors" at bounding box center [248, 179] width 155 height 10
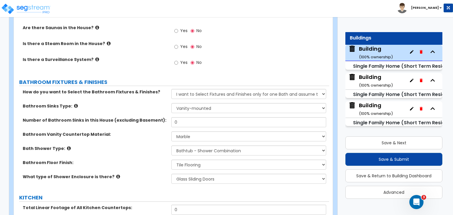
click at [151, 160] on div "Bathroom Floor Finish: None Tile Flooring Hardwood Flooring Resilient Laminate …" at bounding box center [172, 167] width 316 height 14
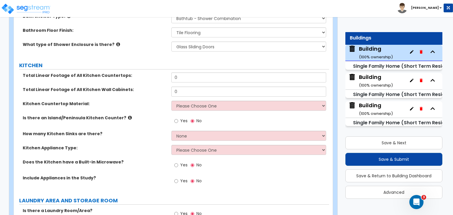
scroll to position [2078, 0]
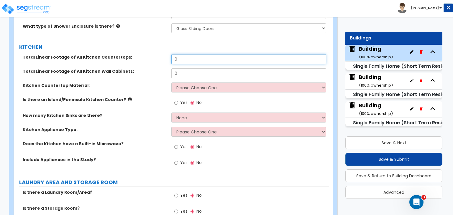
drag, startPoint x: 190, startPoint y: 48, endPoint x: 150, endPoint y: 46, distance: 40.5
click at [150, 54] on div "Total Linear Footage of All Kitchen Countertops: 0" at bounding box center [172, 61] width 316 height 14
click at [189, 54] on input "0" at bounding box center [248, 59] width 155 height 10
drag, startPoint x: 189, startPoint y: 48, endPoint x: 153, endPoint y: 48, distance: 35.7
click at [153, 54] on div "Total Linear Footage of All Kitchen Countertops: 0" at bounding box center [172, 61] width 316 height 14
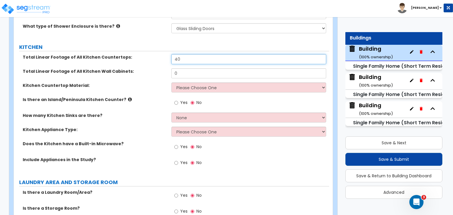
type input "40"
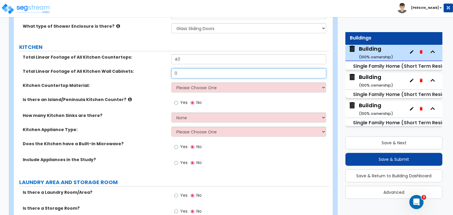
drag, startPoint x: 186, startPoint y: 64, endPoint x: 159, endPoint y: 58, distance: 27.5
click at [159, 68] on div "Total Linear Footage of All Kitchen Wall Cabinets: 0" at bounding box center [172, 75] width 316 height 14
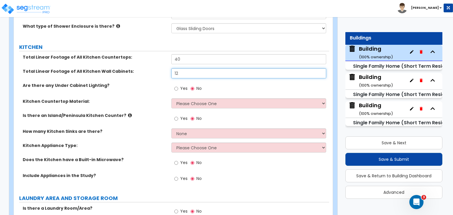
type input "12"
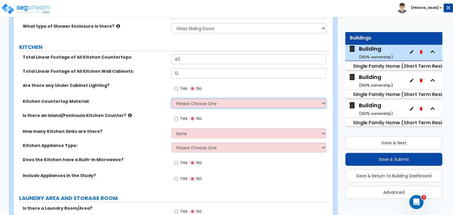
click at [184, 99] on select "Please Choose One Plastic Laminate Solid Surface Stone Quartz Marble Tile Wood …" at bounding box center [248, 104] width 155 height 10
select select "5"
click at [171, 99] on select "Please Choose One Plastic Laminate Solid Surface Stone Quartz Marble Tile Wood …" at bounding box center [248, 104] width 155 height 10
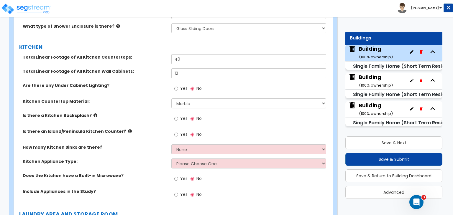
click at [94, 113] on icon at bounding box center [96, 115] width 4 height 4
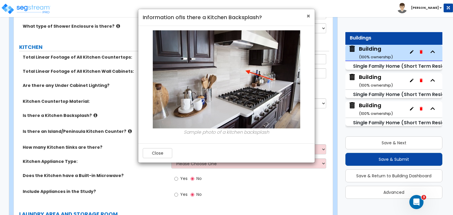
click at [308, 15] on span "×" at bounding box center [309, 16] width 4 height 9
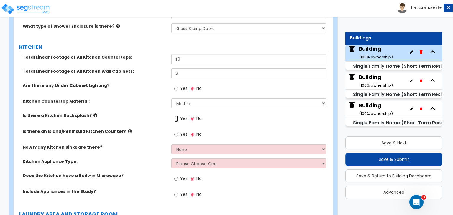
click at [176, 116] on input "Yes" at bounding box center [176, 119] width 4 height 6
radio input "true"
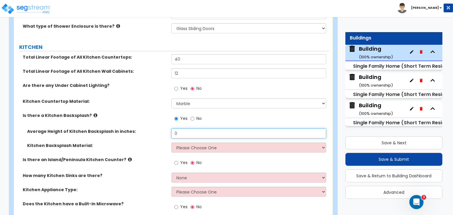
drag, startPoint x: 189, startPoint y: 121, endPoint x: 125, endPoint y: 124, distance: 63.5
click at [125, 129] on div "Average Height of Kitchen Backsplash in inches: 0" at bounding box center [172, 136] width 316 height 14
type input "24"
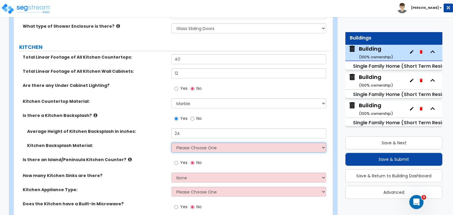
click at [187, 143] on select "Please Choose One Plastic Laminate Solid Surface Stone Quartz Tile Stainless St…" at bounding box center [248, 148] width 155 height 10
select select "6"
click at [171, 143] on select "Please Choose One Plastic Laminate Solid Surface Stone Quartz Tile Stainless St…" at bounding box center [248, 148] width 155 height 10
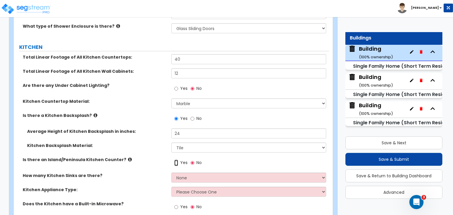
click at [177, 160] on input "Yes" at bounding box center [176, 163] width 4 height 6
radio input "true"
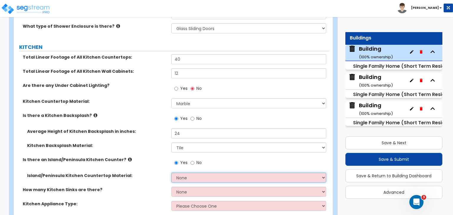
click at [182, 173] on select "None Plastic Laminate Solid Surface Stone Quartz Marble Tile Wood Stainless Ste…" at bounding box center [248, 178] width 155 height 10
select select "5"
click at [171, 173] on select "None Plastic Laminate Solid Surface Stone Quartz Marble Tile Wood Stainless Ste…" at bounding box center [248, 178] width 155 height 10
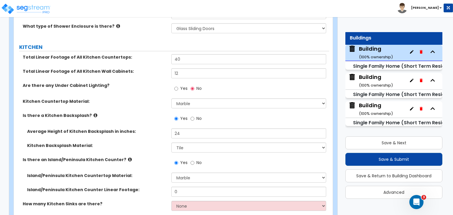
click at [152, 129] on div "Average Height of Kitchen Backsplash in inches: 24" at bounding box center [172, 136] width 316 height 14
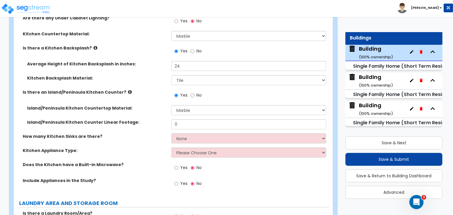
scroll to position [2147, 0]
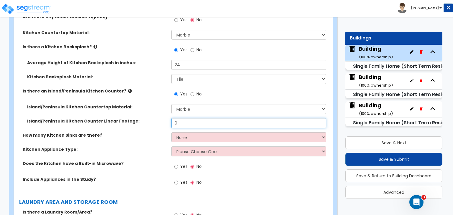
drag, startPoint x: 186, startPoint y: 112, endPoint x: 149, endPoint y: 112, distance: 37.2
click at [149, 118] on div "Island/Peninsula Kitchen Counter Linear Footage: 0" at bounding box center [172, 125] width 316 height 14
type input "8"
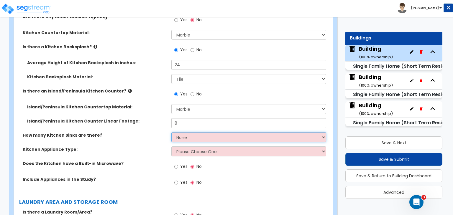
click at [185, 133] on select "None 1 2 3" at bounding box center [248, 138] width 155 height 10
select select "2"
click at [171, 133] on select "None 1 2 3" at bounding box center [248, 138] width 155 height 10
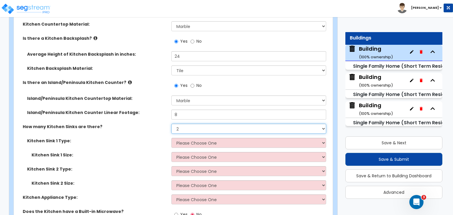
scroll to position [2156, 0]
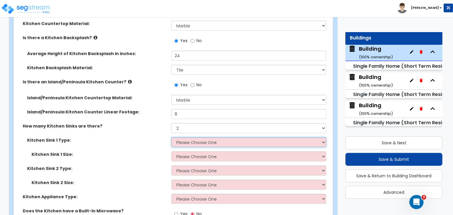
click at [200, 138] on select "Please Choose One Stainless Steel Porcelain Enamel Cast Iron Granite Composite" at bounding box center [248, 143] width 155 height 10
select select "1"
click at [171, 138] on select "Please Choose One Stainless Steel Porcelain Enamel Cast Iron Granite Composite" at bounding box center [248, 143] width 155 height 10
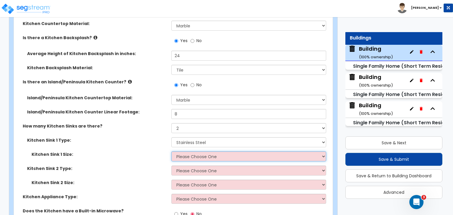
click at [192, 152] on select "Please Choose One Single Sink Double Sink" at bounding box center [248, 157] width 155 height 10
select select "1"
click at [171, 152] on select "Please Choose One Single Sink Double Sink" at bounding box center [248, 157] width 155 height 10
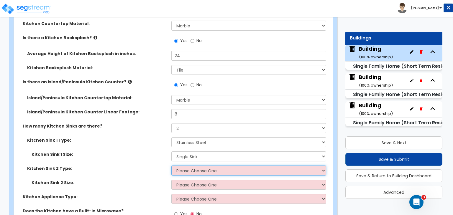
click at [194, 166] on select "Please Choose One Stainless Steel Porcelain Enamel Cast Iron Granite Composite" at bounding box center [248, 171] width 155 height 10
select select "1"
click at [171, 166] on select "Please Choose One Stainless Steel Porcelain Enamel Cast Iron Granite Composite" at bounding box center [248, 171] width 155 height 10
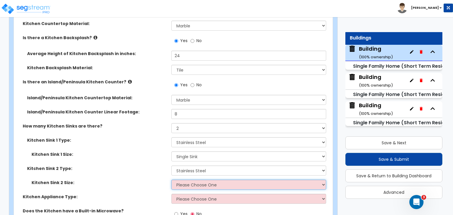
click at [192, 180] on select "Please Choose One Single Sink Double Sink" at bounding box center [248, 185] width 155 height 10
select select "1"
click at [171, 180] on select "Please Choose One Single Sink Double Sink" at bounding box center [248, 185] width 155 height 10
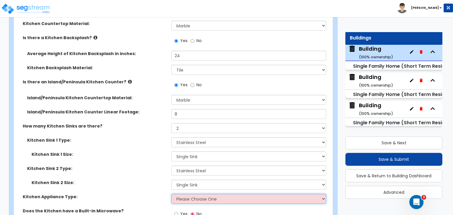
click at [192, 194] on select "Please Choose One Gas Electric" at bounding box center [248, 199] width 155 height 10
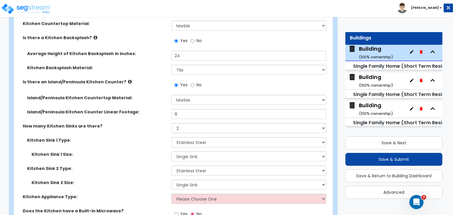
click at [146, 166] on label "Kitchen Sink 2 Type:" at bounding box center [97, 169] width 140 height 6
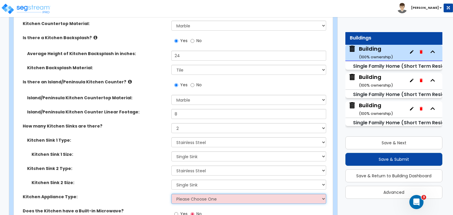
click at [190, 194] on select "Please Choose One Gas Electric" at bounding box center [248, 199] width 155 height 10
select select "1"
click at [171, 194] on select "Please Choose One Gas Electric" at bounding box center [248, 199] width 155 height 10
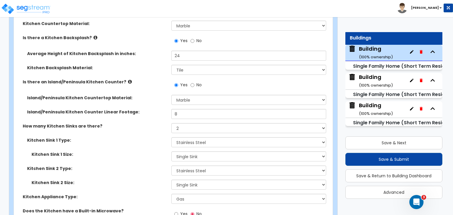
click at [142, 166] on div "Kitchen Sink 2 Type: Please Choose One Stainless Steel Porcelain Enamel Cast Ir…" at bounding box center [172, 173] width 316 height 14
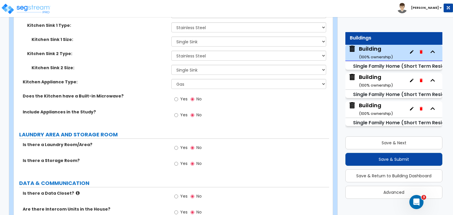
scroll to position [2274, 0]
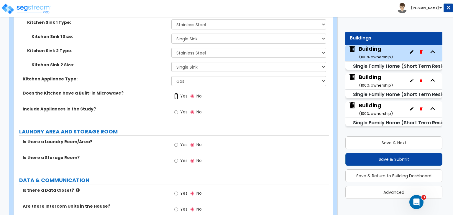
click at [175, 93] on input "Yes" at bounding box center [176, 96] width 4 height 6
radio input "true"
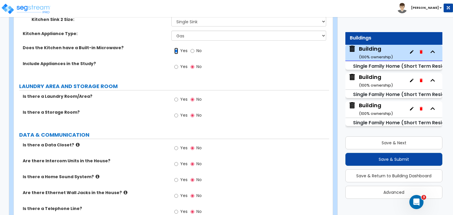
scroll to position [2320, 0]
click at [178, 97] on input "Yes" at bounding box center [176, 100] width 4 height 6
radio input "true"
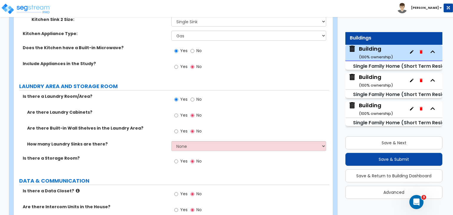
click at [145, 156] on label "Is there a Storage Room?" at bounding box center [95, 159] width 144 height 6
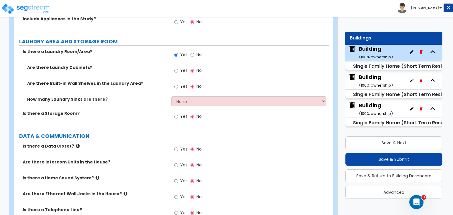
scroll to position [2382, 0]
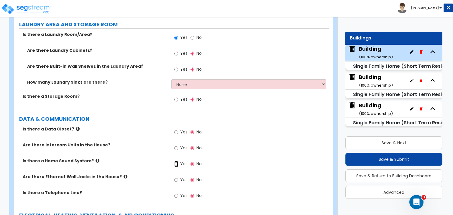
click at [176, 161] on input "Yes" at bounding box center [176, 164] width 4 height 6
radio input "true"
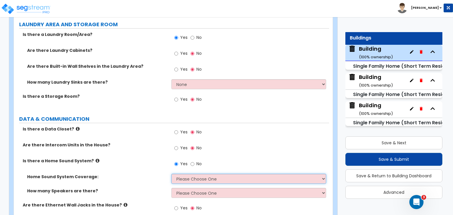
click at [178, 174] on select "Please Choose One All Areas Enter Percent Coverage" at bounding box center [248, 179] width 155 height 10
select select "2"
click at [171, 174] on select "Please Choose One All Areas Enter Percent Coverage" at bounding box center [248, 179] width 155 height 10
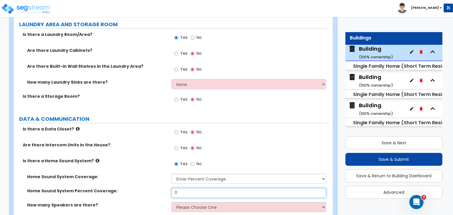
drag, startPoint x: 187, startPoint y: 183, endPoint x: 136, endPoint y: 180, distance: 51.1
click at [136, 188] on div "Home Sound System Percent Coverage: 0" at bounding box center [172, 195] width 316 height 14
type input "20"
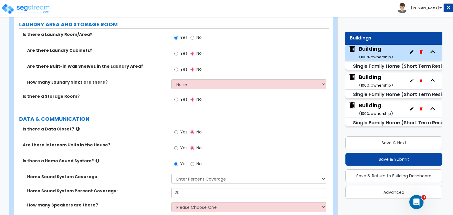
click at [143, 162] on div "Is there a Home Sound System? Yes No" at bounding box center [172, 166] width 316 height 16
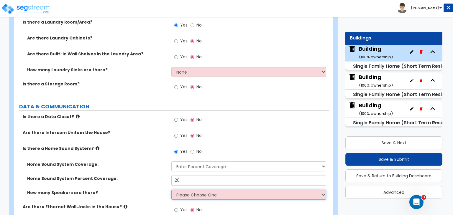
click at [187, 190] on select "Please Choose One Enter Number of Speakers Please Estimate for me" at bounding box center [248, 195] width 155 height 10
select select "2"
click at [171, 190] on select "Please Choose One Enter Number of Speakers Please Estimate for me" at bounding box center [248, 195] width 155 height 10
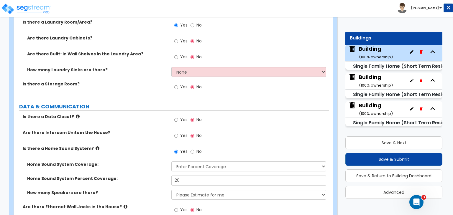
click at [154, 162] on div "Home Sound System Coverage: Please Choose One All Areas Enter Percent Coverage" at bounding box center [172, 169] width 316 height 14
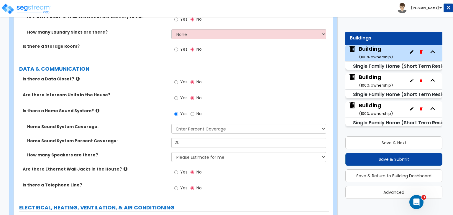
scroll to position [2443, 0]
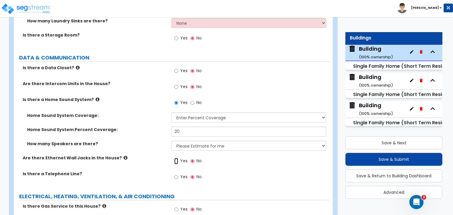
click at [176, 158] on input "Yes" at bounding box center [176, 161] width 4 height 6
radio input "true"
click at [176, 174] on input "Yes" at bounding box center [176, 177] width 4 height 6
radio input "true"
click at [153, 171] on label "Is there a Telephone Line?" at bounding box center [95, 174] width 144 height 6
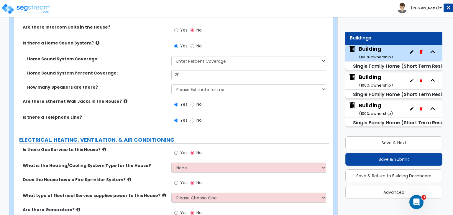
scroll to position [2504, 0]
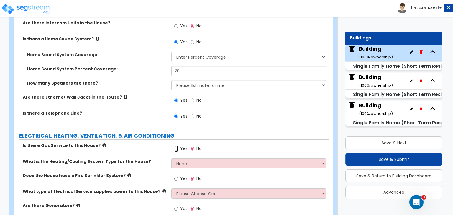
click at [178, 146] on input "Yes" at bounding box center [176, 149] width 4 height 6
radio input "true"
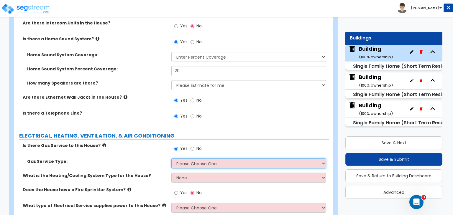
click at [183, 159] on select "Please Choose One Natural Gas Service Propane Tank On-site" at bounding box center [248, 164] width 155 height 10
select select "1"
click at [171, 159] on select "Please Choose One Natural Gas Service Propane Tank On-site" at bounding box center [248, 164] width 155 height 10
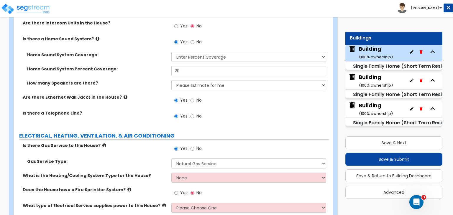
click at [155, 159] on div "Gas Service Type: Please Choose One Natural Gas Service Propane Tank On-site" at bounding box center [172, 166] width 316 height 14
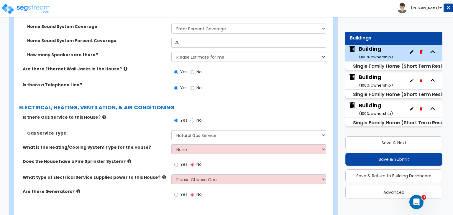
scroll to position [2538, 0]
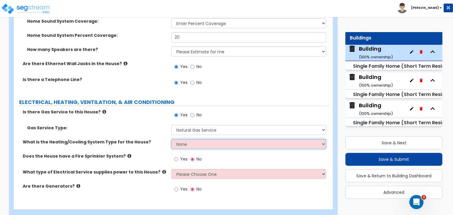
click at [175, 139] on select "None Heat Only Centralized Heating & Cooling Thru Wall Air Conditioners Mini Sp…" at bounding box center [248, 144] width 155 height 10
select select "2"
click at [171, 139] on select "None Heat Only Centralized Heating & Cooling Thru Wall Air Conditioners Mini Sp…" at bounding box center [248, 144] width 155 height 10
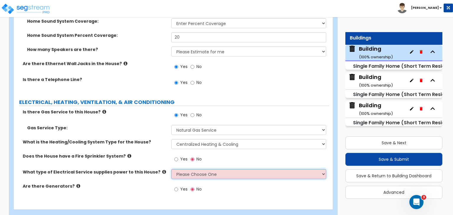
click at [179, 169] on select "Please Choose One Overhead Underground" at bounding box center [248, 174] width 155 height 10
select select "2"
click at [171, 169] on select "Please Choose One Overhead Underground" at bounding box center [248, 174] width 155 height 10
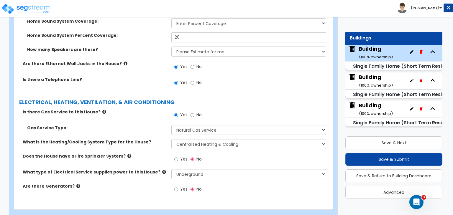
click at [155, 153] on div "Does the House have a Fire Sprinkler System? Yes No" at bounding box center [172, 161] width 316 height 16
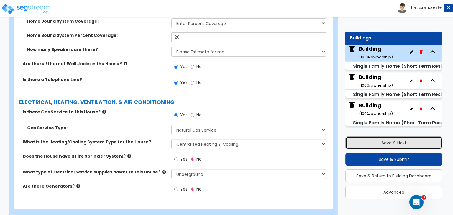
click at [373, 141] on button "Save & Next" at bounding box center [394, 143] width 97 height 13
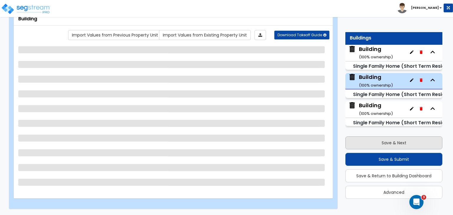
scroll to position [38, 0]
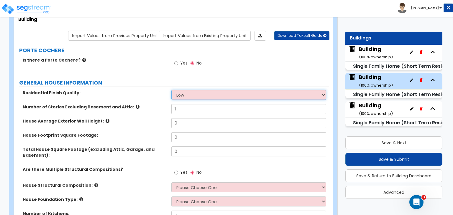
click at [190, 94] on select "Low Average High" at bounding box center [248, 95] width 155 height 10
select select "2"
click at [171, 90] on select "Low Average High" at bounding box center [248, 95] width 155 height 10
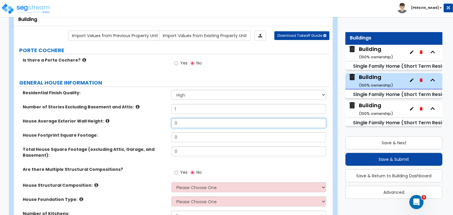
drag, startPoint x: 185, startPoint y: 123, endPoint x: 114, endPoint y: 128, distance: 71.0
click at [114, 128] on div "House Average Exterior Wall Height: 0" at bounding box center [172, 125] width 316 height 14
type input "11"
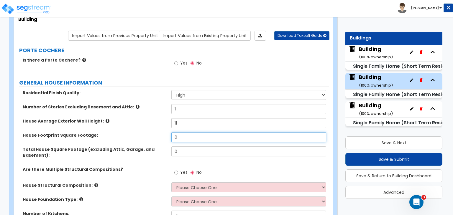
drag, startPoint x: 185, startPoint y: 139, endPoint x: 136, endPoint y: 135, distance: 49.7
click at [136, 135] on div "House Footprint Square Footage: 0" at bounding box center [172, 140] width 316 height 14
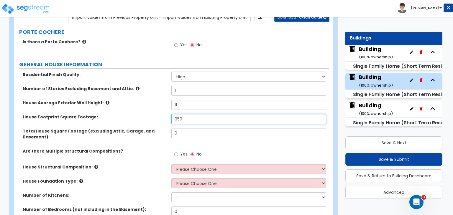
type input "950"
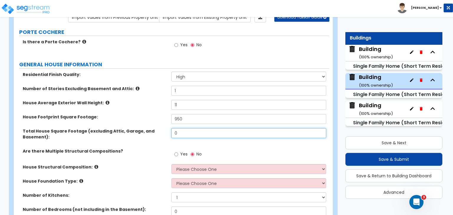
drag, startPoint x: 183, startPoint y: 135, endPoint x: 148, endPoint y: 131, distance: 35.4
click at [148, 131] on div "Total House Square Footage (excluding Attic, Garage, and Basement): 0" at bounding box center [172, 138] width 316 height 20
type input "950"
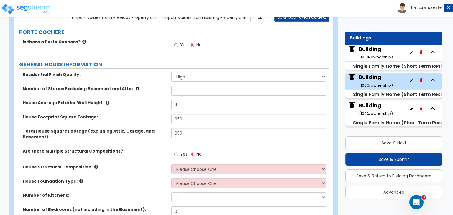
click at [148, 131] on label "Total House Square Footage (excluding Attic, Garage, and Basement):" at bounding box center [95, 134] width 144 height 12
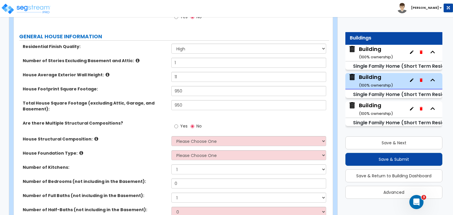
scroll to position [85, 0]
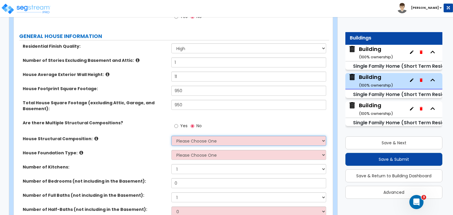
click at [184, 140] on select "Please Choose One Reinforced Concrete Structural Steel Brick Masonry CMU Masonr…" at bounding box center [248, 141] width 155 height 10
select select "7"
click at [171, 136] on select "Please Choose One Reinforced Concrete Structural Steel Brick Masonry CMU Masonr…" at bounding box center [248, 141] width 155 height 10
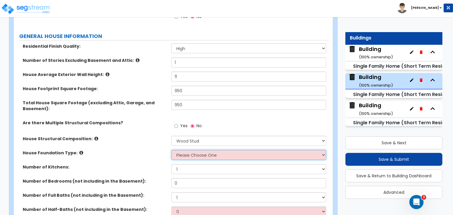
click at [195, 156] on select "Please Choose One Crawl Space Pier-Elevated First floor Slab on Grade" at bounding box center [248, 155] width 155 height 10
select select "3"
click at [171, 150] on select "Please Choose One Crawl Space Pier-Elevated First floor Slab on Grade" at bounding box center [248, 155] width 155 height 10
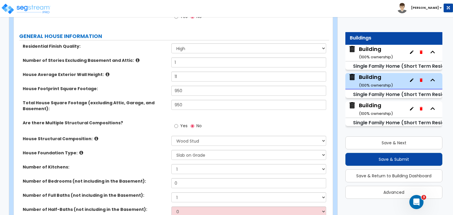
click at [157, 150] on label "House Foundation Type:" at bounding box center [95, 153] width 144 height 6
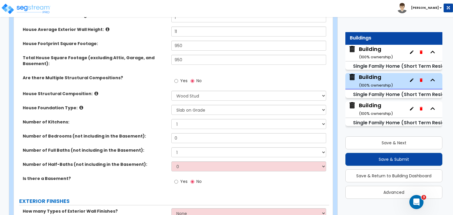
scroll to position [140, 0]
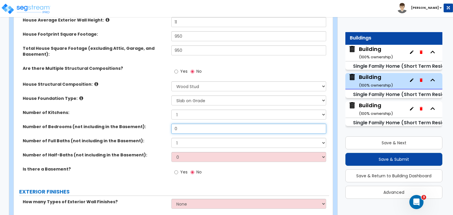
drag, startPoint x: 180, startPoint y: 130, endPoint x: 150, endPoint y: 132, distance: 29.9
click at [150, 132] on div "Number of Bedrooms (not including in the Basement): 0" at bounding box center [172, 131] width 316 height 14
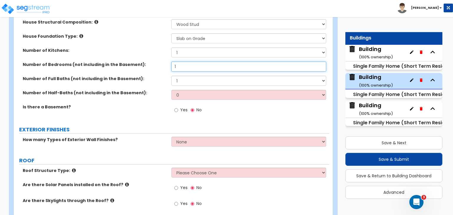
scroll to position [211, 0]
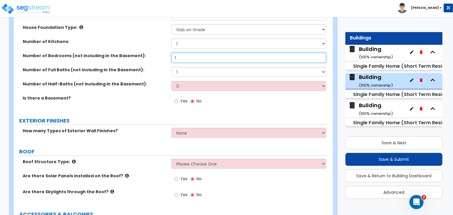
type input "1"
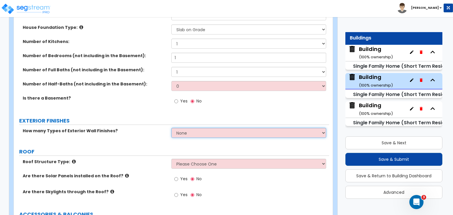
click at [184, 131] on select "None 1 2 3" at bounding box center [248, 133] width 155 height 10
select select "1"
click at [171, 128] on select "None 1 2 3" at bounding box center [248, 133] width 155 height 10
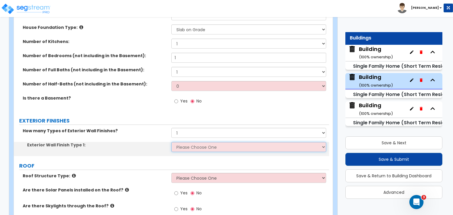
drag, startPoint x: 184, startPoint y: 136, endPoint x: 185, endPoint y: 149, distance: 13.0
click at [185, 149] on select "Please Choose One No Finish/Shared Wall No Wall Brick Finish Stone Finish Wood …" at bounding box center [248, 147] width 155 height 10
select select "4"
click at [171, 142] on select "Please Choose One No Finish/Shared Wall No Wall Brick Finish Stone Finish Wood …" at bounding box center [248, 147] width 155 height 10
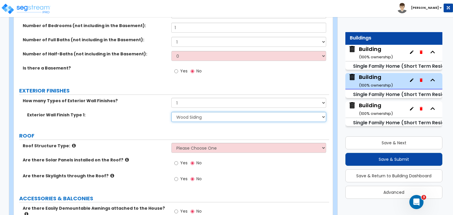
scroll to position [241, 0]
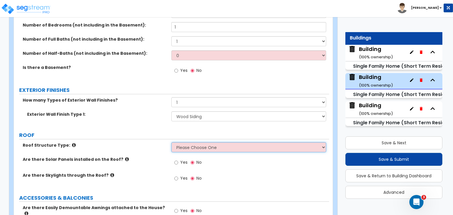
click at [190, 147] on select "Please Choose One [PERSON_NAME] Roof Flat Roof Hybrid [PERSON_NAME] & Flat Roof" at bounding box center [248, 148] width 155 height 10
select select "1"
click at [171, 143] on select "Please Choose One [PERSON_NAME] Roof Flat Roof Hybrid [PERSON_NAME] & Flat Roof" at bounding box center [248, 148] width 155 height 10
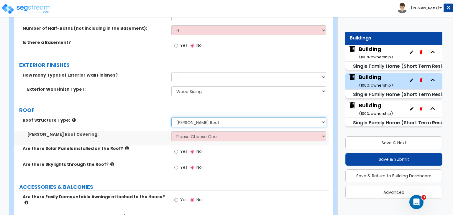
scroll to position [270, 0]
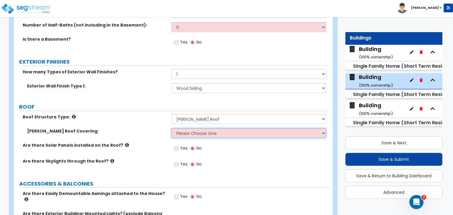
click at [195, 133] on select "Please Choose One Asphalt Shingle Clay Tile Wood Shingle Metal Shingle Standing…" at bounding box center [248, 133] width 155 height 10
select select "1"
click at [171, 128] on select "Please Choose One Asphalt Shingle Clay Tile Wood Shingle Metal Shingle Standing…" at bounding box center [248, 133] width 155 height 10
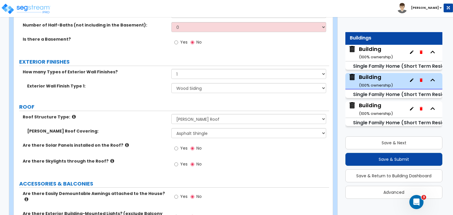
click at [156, 148] on div "Are there Solar Panels installed on the Roof? Yes No" at bounding box center [172, 151] width 316 height 16
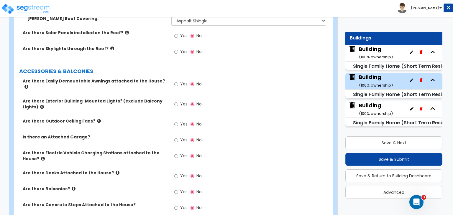
scroll to position [383, 0]
click at [176, 101] on input "Yes" at bounding box center [176, 104] width 4 height 6
radio input "true"
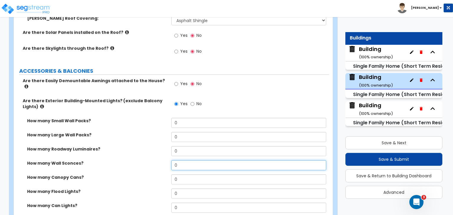
drag, startPoint x: 187, startPoint y: 160, endPoint x: 137, endPoint y: 168, distance: 50.3
click at [137, 168] on div "How many Wall Sconces? 0" at bounding box center [172, 168] width 316 height 14
type input "2"
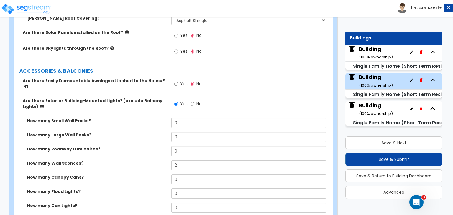
click at [137, 168] on div "How many Wall Sconces? 2" at bounding box center [172, 168] width 316 height 14
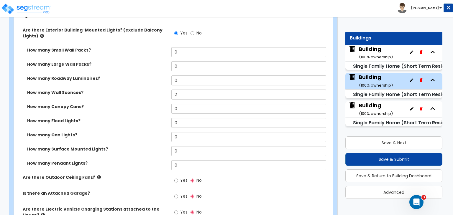
scroll to position [455, 0]
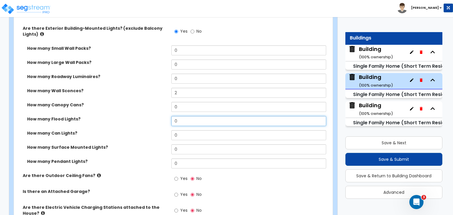
drag, startPoint x: 163, startPoint y: 120, endPoint x: 139, endPoint y: 127, distance: 24.4
click at [139, 127] on div "How many Small Wall Packs? 0 How many Large Wall Packs? 0 How many Roadway Lumi…" at bounding box center [171, 109] width 307 height 128
type input "1"
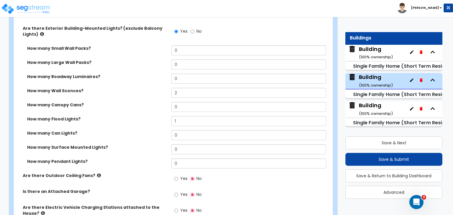
click at [139, 130] on label "How many Can Lights?" at bounding box center [97, 133] width 140 height 6
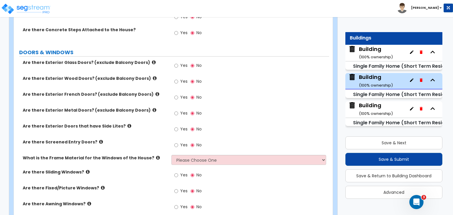
scroll to position [707, 0]
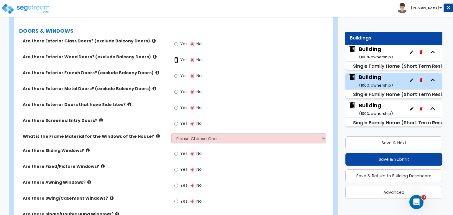
click at [176, 57] on input "Yes" at bounding box center [176, 60] width 4 height 6
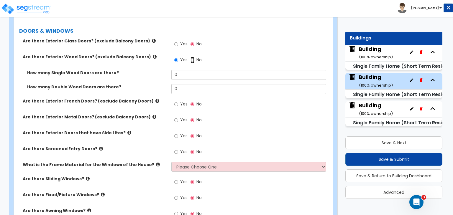
click at [192, 57] on input "No" at bounding box center [193, 60] width 4 height 6
radio input "false"
radio input "true"
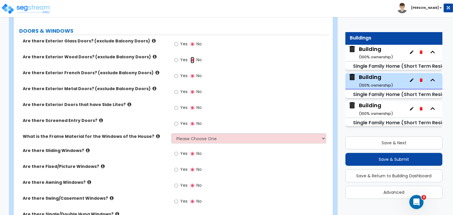
scroll to position [676, 0]
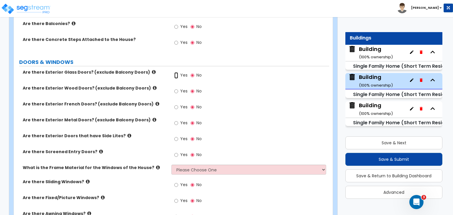
click at [177, 72] on input "Yes" at bounding box center [176, 75] width 4 height 6
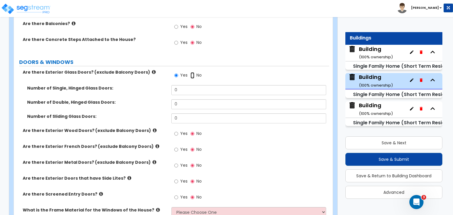
click at [192, 72] on input "No" at bounding box center [193, 75] width 4 height 6
radio input "false"
radio input "true"
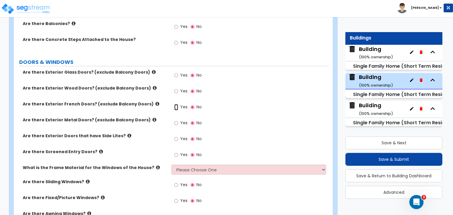
click at [176, 104] on input "Yes" at bounding box center [176, 107] width 4 height 6
radio input "true"
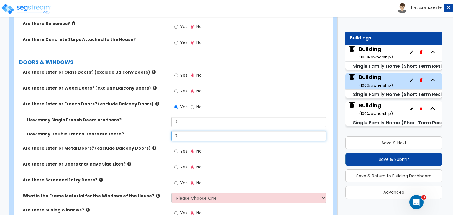
drag, startPoint x: 185, startPoint y: 132, endPoint x: 142, endPoint y: 139, distance: 43.3
click at [142, 139] on div "How many Double French Doors are there? 0" at bounding box center [172, 138] width 316 height 14
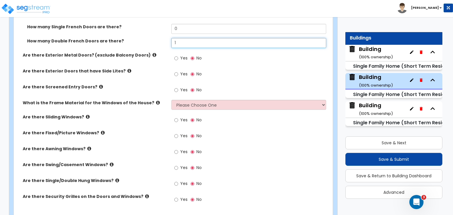
scroll to position [795, 0]
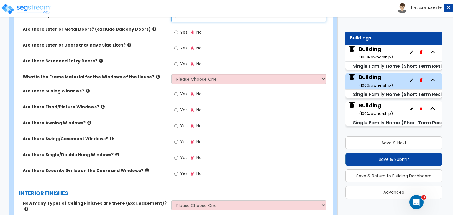
type input "1"
click at [177, 155] on input "Yes" at bounding box center [176, 158] width 4 height 6
radio input "true"
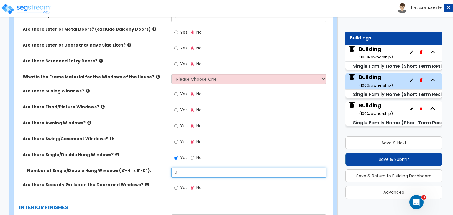
drag, startPoint x: 184, startPoint y: 168, endPoint x: 151, endPoint y: 169, distance: 32.5
click at [151, 169] on div "Number of Single/Double Hung Windows (3'-4" x 5'-0"): 0" at bounding box center [172, 175] width 316 height 14
type input "5"
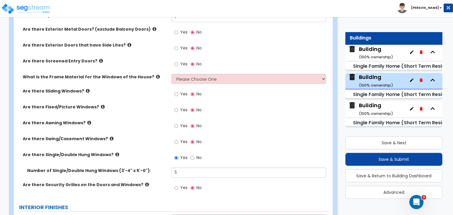
click at [151, 141] on div "Are there Swing/Casement Windows? Yes No" at bounding box center [172, 144] width 316 height 16
click at [194, 74] on select "Please Choose One Vinyl Aluminum Wood" at bounding box center [248, 79] width 155 height 10
select select "2"
click at [171, 74] on select "Please Choose One Vinyl Aluminum Wood" at bounding box center [248, 79] width 155 height 10
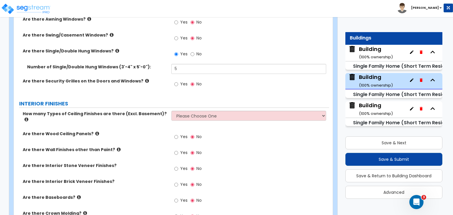
scroll to position [899, 0]
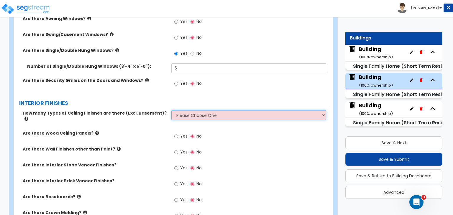
click at [189, 110] on select "Please Choose One 1 2 3" at bounding box center [248, 115] width 155 height 10
select select "1"
click at [171, 110] on select "Please Choose One 1 2 3" at bounding box center [248, 115] width 155 height 10
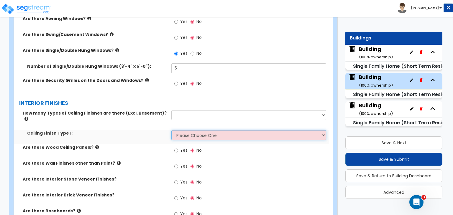
click at [191, 130] on select "Please Choose One Drop Ceiling Drywall Ceiling Open Ceiling" at bounding box center [248, 135] width 155 height 10
select select "2"
click at [171, 130] on select "Please Choose One Drop Ceiling Drywall Ceiling Open Ceiling" at bounding box center [248, 135] width 155 height 10
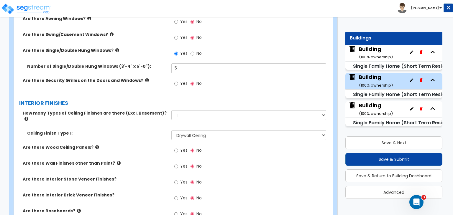
click at [156, 145] on label "Are there Wood Ceiling Panels?" at bounding box center [95, 148] width 144 height 6
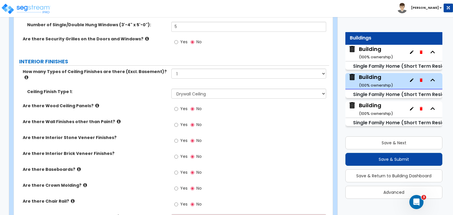
scroll to position [949, 0]
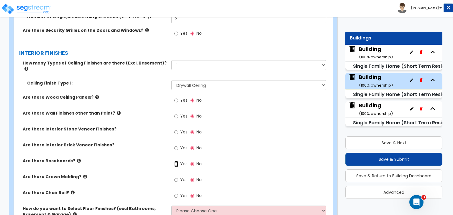
click at [176, 161] on input "Yes" at bounding box center [176, 164] width 4 height 6
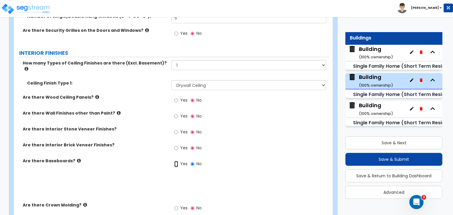
radio input "true"
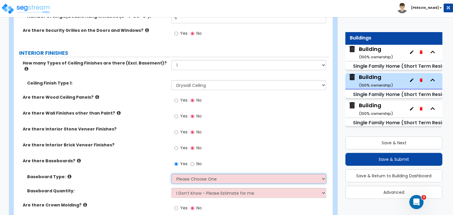
click at [181, 174] on select "Please Choose One Wood Vinyl Carpet Tile" at bounding box center [248, 179] width 155 height 10
select select "1"
click at [171, 174] on select "Please Choose One Wood Vinyl Carpet Tile" at bounding box center [248, 179] width 155 height 10
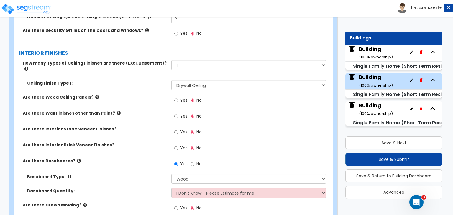
click at [150, 142] on div "Are there Interior Brick Veneer Finishes? Yes No" at bounding box center [172, 150] width 316 height 16
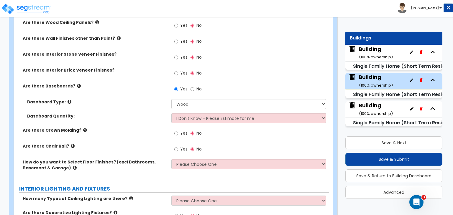
scroll to position [1025, 0]
click at [178, 130] on input "Yes" at bounding box center [176, 133] width 4 height 6
radio input "true"
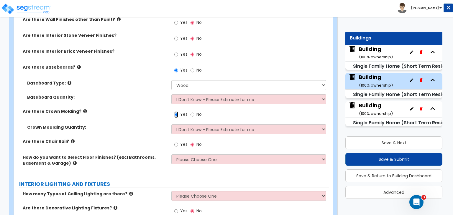
scroll to position [1048, 0]
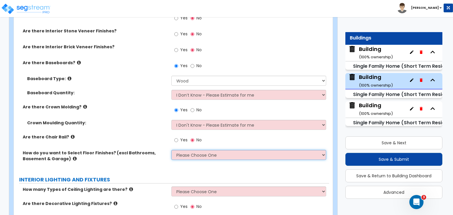
click at [178, 150] on select "Please Choose One I want to Select Floor Finishes for the Areas of the House I …" at bounding box center [248, 155] width 155 height 10
select select "1"
click at [171, 150] on select "Please Choose One I want to Select Floor Finishes for the Areas of the House I …" at bounding box center [248, 155] width 155 height 10
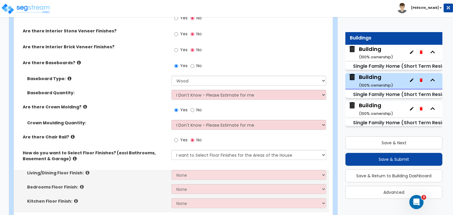
click at [150, 150] on label "How do you want to Select Floor Finishes? (excl Bathrooms, Basement & Garage)" at bounding box center [95, 156] width 144 height 12
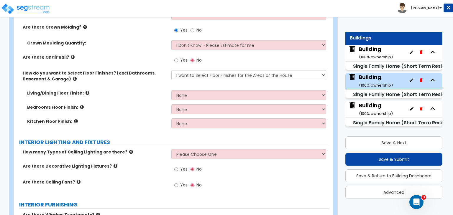
scroll to position [1128, 0]
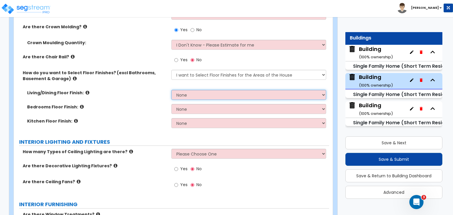
click at [192, 90] on select "None Tile Flooring Hardwood Flooring Resilient Laminate Flooring VCT Flooring S…" at bounding box center [248, 95] width 155 height 10
select select "1"
click at [171, 90] on select "None Tile Flooring Hardwood Flooring Resilient Laminate Flooring VCT Flooring S…" at bounding box center [248, 95] width 155 height 10
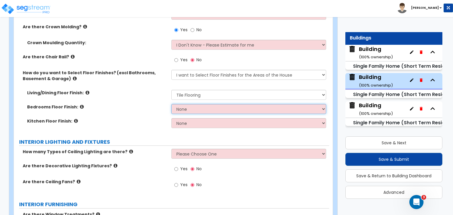
click at [191, 104] on select "None Tile Flooring Hardwood Flooring Resilient Laminate Flooring VCT Flooring S…" at bounding box center [248, 109] width 155 height 10
select select "1"
click at [171, 104] on select "None Tile Flooring Hardwood Flooring Resilient Laminate Flooring VCT Flooring S…" at bounding box center [248, 109] width 155 height 10
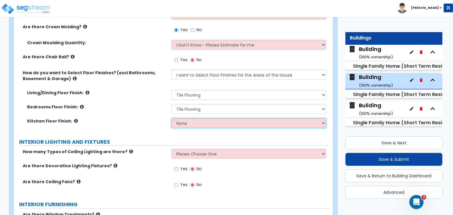
click at [191, 118] on select "None Tile Flooring Hardwood Flooring Resilient Laminate Flooring VCT Flooring S…" at bounding box center [248, 123] width 155 height 10
select select "1"
click at [171, 118] on select "None Tile Flooring Hardwood Flooring Resilient Laminate Flooring VCT Flooring S…" at bounding box center [248, 123] width 155 height 10
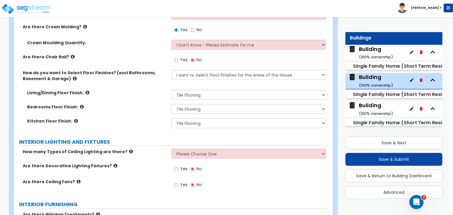
click at [156, 118] on div "Kitchen Floor Finish: None Tile Flooring Hardwood Flooring Resilient Laminate F…" at bounding box center [172, 125] width 316 height 14
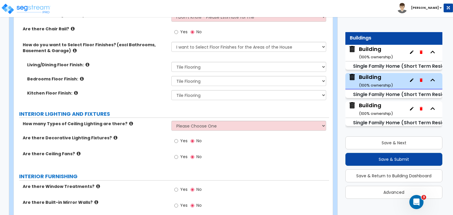
scroll to position [1156, 0]
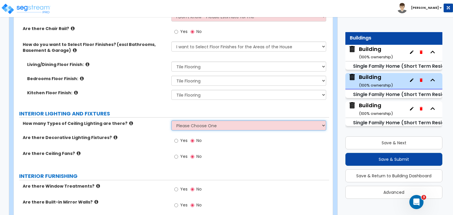
click at [178, 121] on select "Please Choose One 1 2 3" at bounding box center [248, 126] width 155 height 10
select select "1"
click at [171, 121] on select "Please Choose One 1 2 3" at bounding box center [248, 126] width 155 height 10
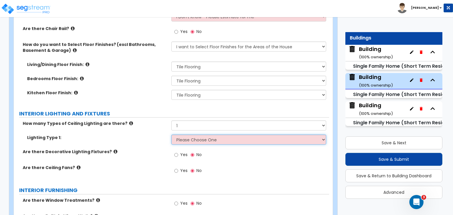
click at [185, 135] on select "Please Choose One LED Surface-Mounted LED Recessed Fluorescent Surface-Mounted …" at bounding box center [248, 140] width 155 height 10
select select "6"
click at [171, 135] on select "Please Choose One LED Surface-Mounted LED Recessed Fluorescent Surface-Mounted …" at bounding box center [248, 140] width 155 height 10
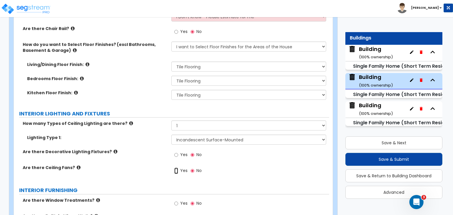
click at [176, 168] on input "Yes" at bounding box center [176, 171] width 4 height 6
radio input "true"
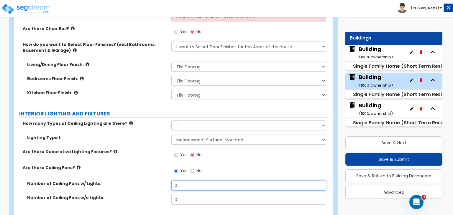
drag, startPoint x: 186, startPoint y: 175, endPoint x: 147, endPoint y: 175, distance: 39.0
click at [147, 181] on div "Number of Ceiling Fans w/ Lights: 0" at bounding box center [172, 188] width 316 height 14
type input "1"
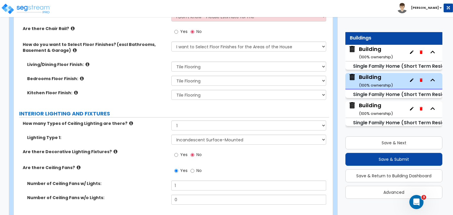
click at [151, 165] on label "Are there Ceiling Fans?" at bounding box center [95, 168] width 144 height 6
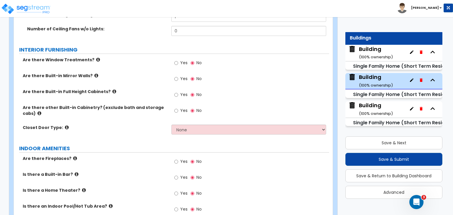
scroll to position [1327, 0]
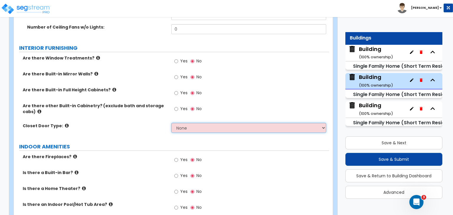
click at [179, 123] on select "None Bi-fold Louvered Doors Bi-fold Panel Doors Sliding Doors Hinged Wood Door" at bounding box center [248, 128] width 155 height 10
select select "3"
click at [171, 123] on select "None Bi-fold Louvered Doors Bi-fold Panel Doors Sliding Doors Hinged Wood Door" at bounding box center [248, 128] width 155 height 10
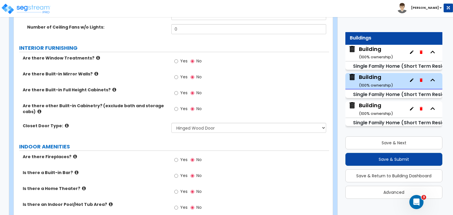
click at [153, 143] on label "INDOOR AMENITIES" at bounding box center [174, 147] width 310 height 8
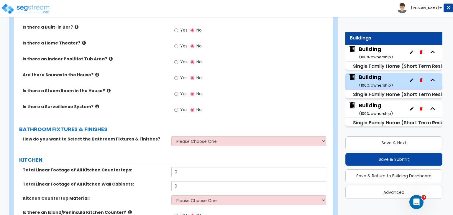
scroll to position [1474, 0]
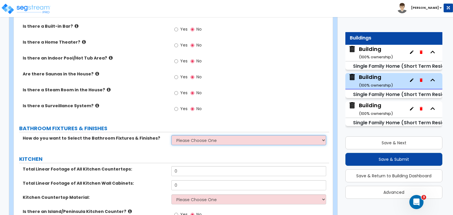
click at [186, 135] on select "Please Choose One I want to Select Fixtures and Finishes only for one Bath and …" at bounding box center [248, 140] width 155 height 10
select select "1"
click at [171, 135] on select "Please Choose One I want to Select Fixtures and Finishes only for one Bath and …" at bounding box center [248, 140] width 155 height 10
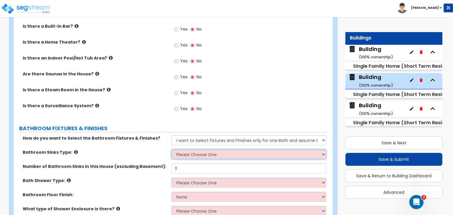
click at [186, 150] on select "Please Choose One Wall-mounted Pedestal-mounted Vanity-mounted" at bounding box center [248, 155] width 155 height 10
select select "3"
click at [171, 150] on select "Please Choose One Wall-mounted Pedestal-mounted Vanity-mounted" at bounding box center [248, 155] width 155 height 10
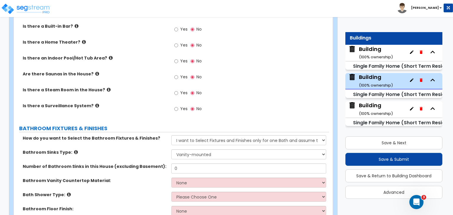
click at [160, 150] on div "Bathroom Sinks Type: Please Choose One Wall-mounted Pedestal-mounted Vanity-mou…" at bounding box center [172, 157] width 316 height 14
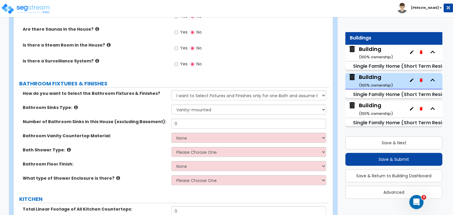
scroll to position [1519, 0]
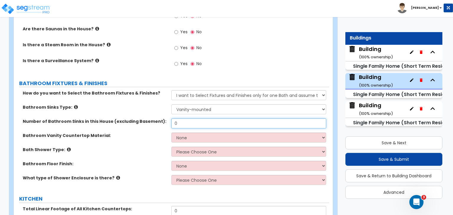
drag, startPoint x: 184, startPoint y: 114, endPoint x: 142, endPoint y: 110, distance: 42.4
click at [142, 119] on div "Number of Bathroom Sinks in this House (excluding Basement): 0" at bounding box center [172, 126] width 316 height 14
type input "1"
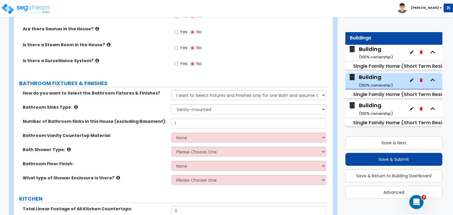
click at [170, 133] on div "Bathroom Vanity Countertop Material:" at bounding box center [93, 136] width 158 height 6
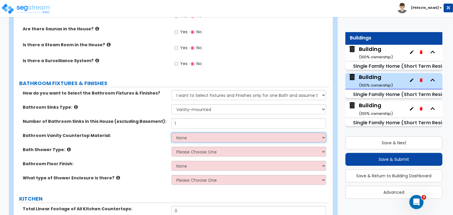
click at [177, 133] on select "None Plastic Laminate Solid Surface Stone Quartz Marble Tile Wood Stainless Ste…" at bounding box center [248, 138] width 155 height 10
select select "5"
click at [171, 133] on select "None Plastic Laminate Solid Surface Stone Quartz Marble Tile Wood Stainless Ste…" at bounding box center [248, 138] width 155 height 10
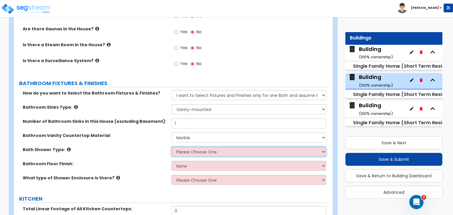
click at [184, 147] on select "Please Choose One Standalone Shower Bathtub - Shower Combination" at bounding box center [248, 152] width 155 height 10
select select "2"
click at [171, 147] on select "Please Choose One Standalone Shower Bathtub - Shower Combination" at bounding box center [248, 152] width 155 height 10
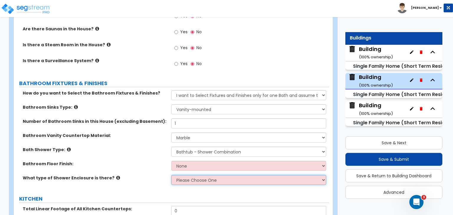
click at [194, 175] on select "Please Choose One Curtain & [PERSON_NAME] Sliding Doors Glass Hinged Doors" at bounding box center [248, 180] width 155 height 10
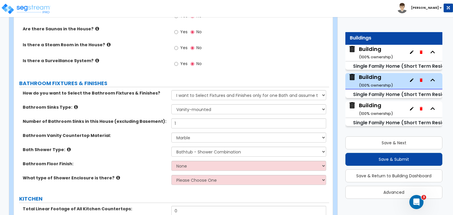
click at [150, 161] on label "Bathroom Floor Finish:" at bounding box center [95, 164] width 144 height 6
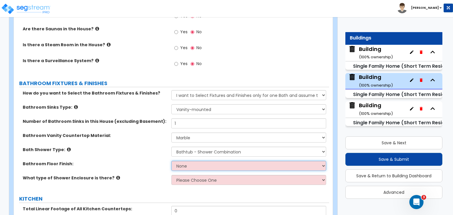
click at [182, 161] on select "None Tile Flooring Hardwood Flooring Resilient Laminate Flooring VCT Flooring S…" at bounding box center [248, 166] width 155 height 10
select select "1"
click at [171, 161] on select "None Tile Flooring Hardwood Flooring Resilient Laminate Flooring VCT Flooring S…" at bounding box center [248, 166] width 155 height 10
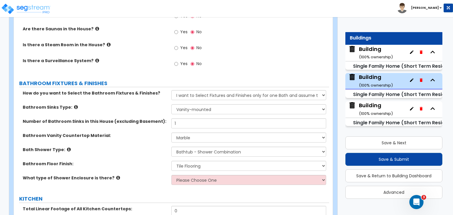
click at [151, 161] on label "Bathroom Floor Finish:" at bounding box center [95, 164] width 144 height 6
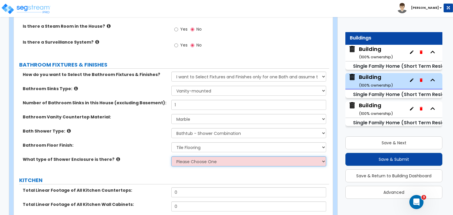
click at [181, 157] on select "Please Choose One Curtain & [PERSON_NAME] Sliding Doors Glass Hinged Doors" at bounding box center [248, 162] width 155 height 10
select select "2"
click at [171, 157] on select "Please Choose One Curtain & [PERSON_NAME] Sliding Doors Glass Hinged Doors" at bounding box center [248, 162] width 155 height 10
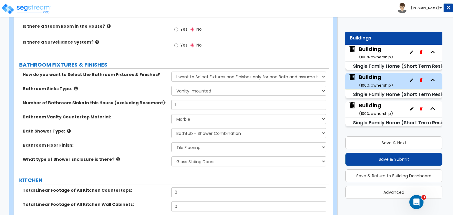
click at [153, 157] on label "What type of Shower Enclosure is there?" at bounding box center [95, 160] width 144 height 6
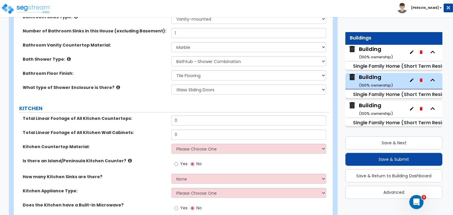
scroll to position [1625, 0]
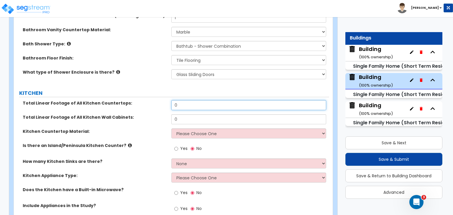
drag, startPoint x: 187, startPoint y: 96, endPoint x: 138, endPoint y: 96, distance: 48.1
click at [138, 100] on div "Total Linear Footage of All Kitchen Countertops: 0" at bounding box center [172, 107] width 316 height 14
type input "12"
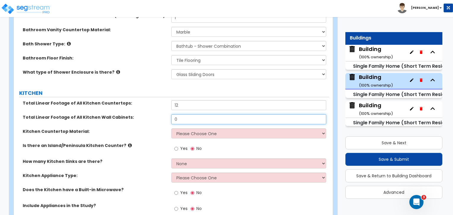
drag, startPoint x: 192, startPoint y: 110, endPoint x: 133, endPoint y: 106, distance: 58.3
click at [133, 115] on div "Total Linear Footage of All Kitchen Wall Cabinets: 0" at bounding box center [172, 122] width 316 height 14
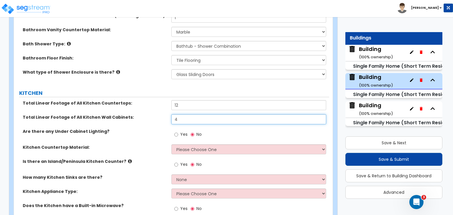
type input "4"
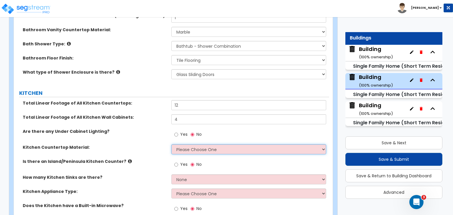
click at [178, 145] on select "Please Choose One Plastic Laminate Solid Surface Stone Quartz Marble Tile Wood …" at bounding box center [248, 150] width 155 height 10
select select "5"
click at [171, 145] on select "Please Choose One Plastic Laminate Solid Surface Stone Quartz Marble Tile Wood …" at bounding box center [248, 150] width 155 height 10
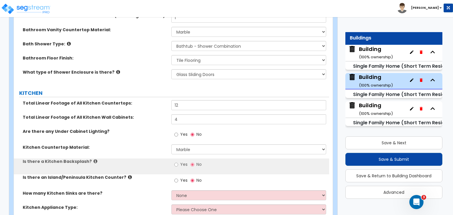
click at [153, 129] on div "Are there any Under Cabinet Lighting? Yes No" at bounding box center [172, 137] width 316 height 16
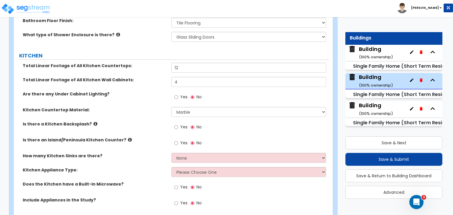
scroll to position [1665, 0]
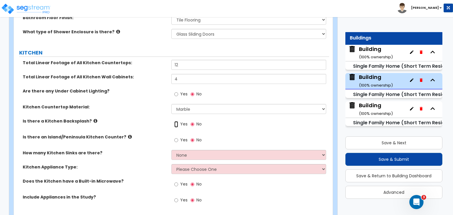
click at [177, 121] on input "Yes" at bounding box center [176, 124] width 4 height 6
radio input "true"
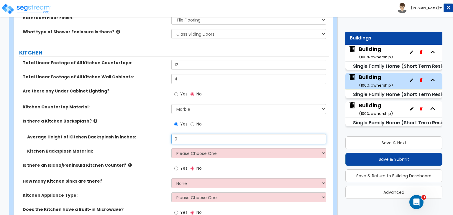
drag, startPoint x: 189, startPoint y: 129, endPoint x: 132, endPoint y: 134, distance: 56.6
click at [132, 134] on div "Average Height of Kitchen Backsplash in inches: 0" at bounding box center [172, 141] width 316 height 14
type input "24"
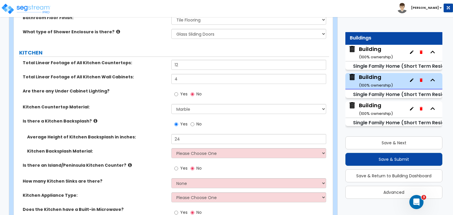
click at [142, 148] on label "Kitchen Backsplash Material:" at bounding box center [97, 151] width 140 height 6
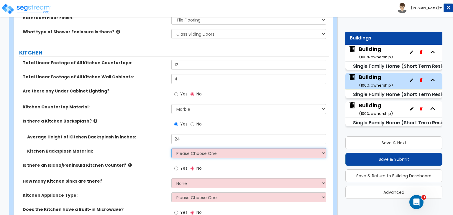
click at [188, 148] on select "Please Choose One Plastic Laminate Solid Surface Stone Quartz Tile Stainless St…" at bounding box center [248, 153] width 155 height 10
select select "6"
click at [171, 148] on select "Please Choose One Plastic Laminate Solid Surface Stone Quartz Tile Stainless St…" at bounding box center [248, 153] width 155 height 10
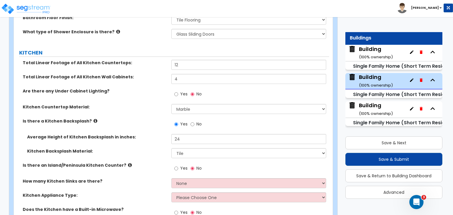
click at [161, 163] on div "Is there an Island/Peninsula Kitchen Counter? Yes No" at bounding box center [172, 171] width 316 height 16
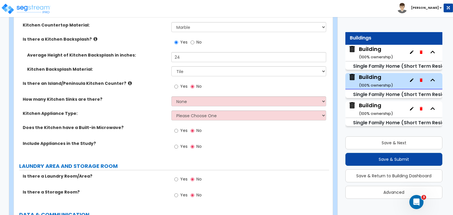
scroll to position [1748, 0]
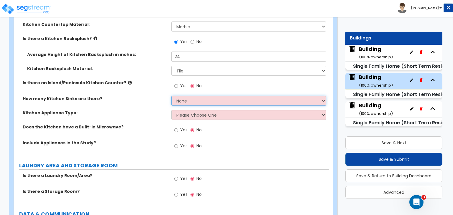
click at [186, 96] on select "None 1 2 3" at bounding box center [248, 101] width 155 height 10
select select "1"
click at [171, 96] on select "None 1 2 3" at bounding box center [248, 101] width 155 height 10
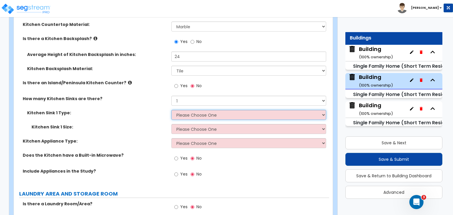
click at [189, 110] on select "Please Choose One Stainless Steel Porcelain Enamel Cast Iron Granite Composite" at bounding box center [248, 115] width 155 height 10
select select "1"
click at [171, 110] on select "Please Choose One Stainless Steel Porcelain Enamel Cast Iron Granite Composite" at bounding box center [248, 115] width 155 height 10
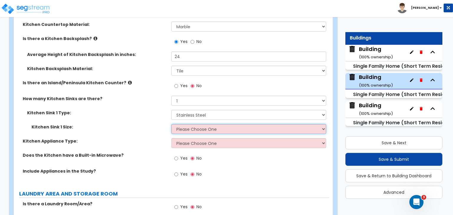
click at [194, 124] on select "Please Choose One Single Sink Double Sink" at bounding box center [248, 129] width 155 height 10
select select "1"
click at [171, 124] on select "Please Choose One Single Sink Double Sink" at bounding box center [248, 129] width 155 height 10
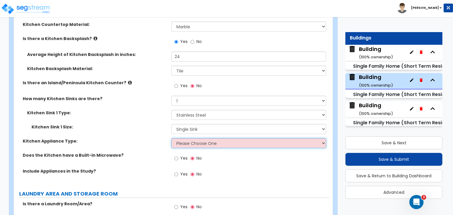
click at [188, 138] on select "Please Choose One Gas Electric" at bounding box center [248, 143] width 155 height 10
select select "1"
click at [171, 138] on select "Please Choose One Gas Electric" at bounding box center [248, 143] width 155 height 10
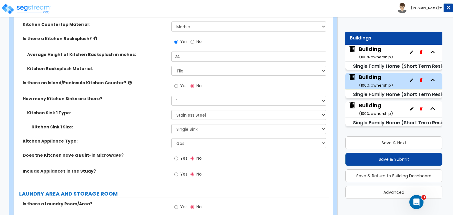
click at [163, 141] on div "Kitchen Appliance Type: Please Choose One Gas Electric" at bounding box center [172, 145] width 316 height 14
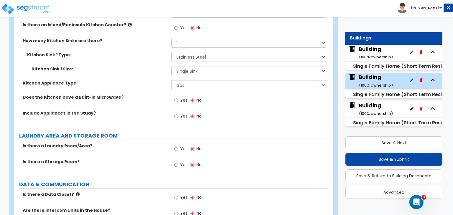
scroll to position [1807, 0]
click at [176, 97] on input "Yes" at bounding box center [176, 100] width 4 height 6
radio input "true"
click at [155, 110] on label "Include Appliances in the Study?" at bounding box center [95, 113] width 144 height 6
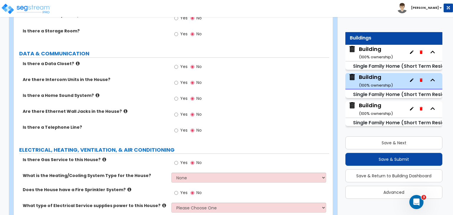
scroll to position [1941, 0]
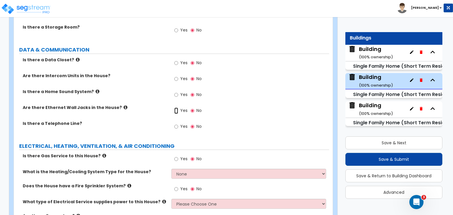
click at [176, 108] on input "Yes" at bounding box center [176, 111] width 4 height 6
radio input "true"
click at [176, 124] on input "Yes" at bounding box center [176, 127] width 4 height 6
radio input "true"
click at [159, 107] on div "Are there Ethernet Wall Jacks in the House? Yes No" at bounding box center [172, 113] width 316 height 16
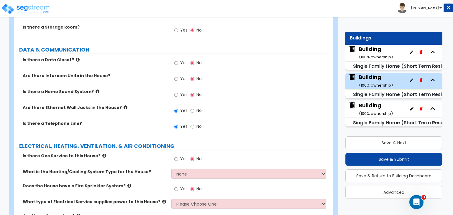
scroll to position [1971, 0]
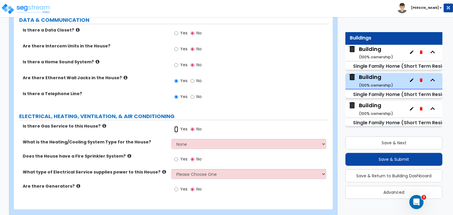
click at [177, 126] on input "Yes" at bounding box center [176, 129] width 4 height 6
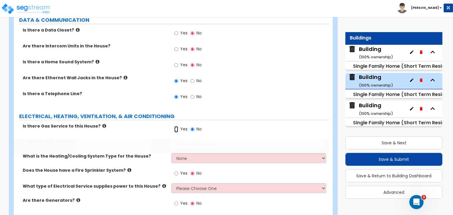
radio input "true"
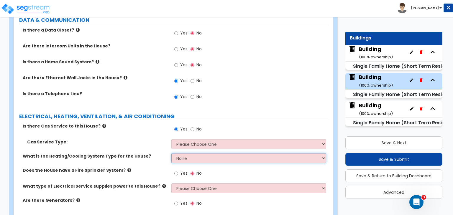
click at [190, 153] on select "None Heat Only Centralized Heating & Cooling Thru Wall Air Conditioners Mini Sp…" at bounding box center [248, 158] width 155 height 10
select select "2"
click at [171, 153] on select "None Heat Only Centralized Heating & Cooling Thru Wall Air Conditioners Mini Sp…" at bounding box center [248, 158] width 155 height 10
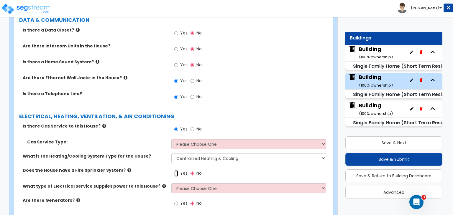
click at [176, 171] on input "Yes" at bounding box center [176, 174] width 4 height 6
radio input "true"
click at [182, 184] on select "Please Choose One Overhead Underground" at bounding box center [248, 189] width 155 height 10
select select "2"
click at [171, 184] on select "Please Choose One Overhead Underground" at bounding box center [248, 189] width 155 height 10
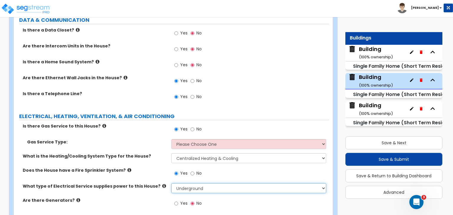
scroll to position [1985, 0]
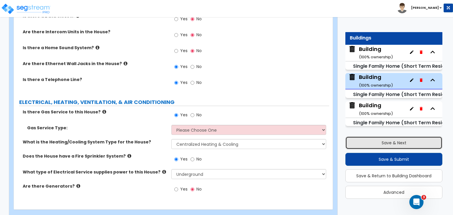
click at [376, 140] on button "Save & Next" at bounding box center [394, 143] width 97 height 13
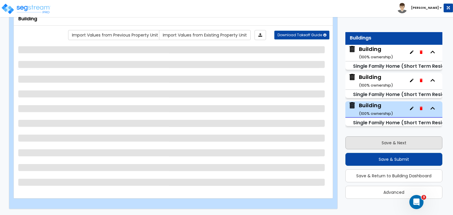
scroll to position [38, 0]
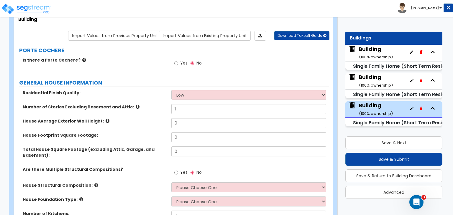
click at [374, 50] on div "Building ( 100 % ownership)" at bounding box center [376, 52] width 34 height 15
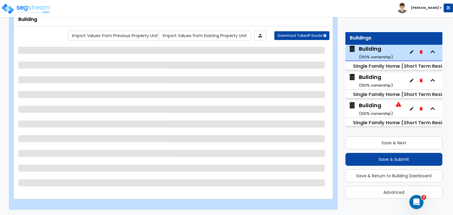
select select "2"
select select "7"
select select "3"
select select "5"
select select "1"
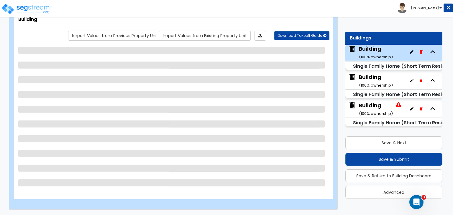
select select "1"
select select "4"
select select "1"
select select "3"
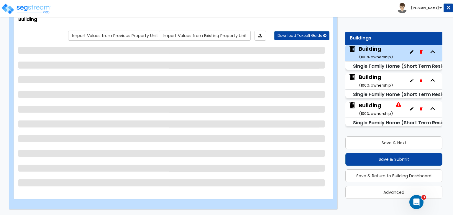
select select "1"
select select "2"
select select "1"
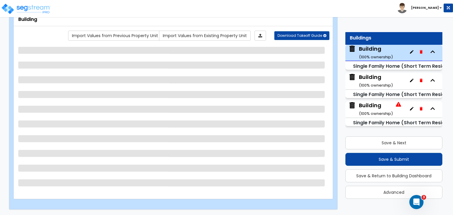
select select "2"
select select "1"
select select "2"
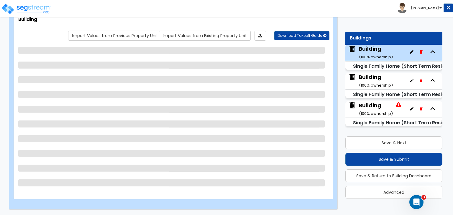
select select "2"
select select "5"
select select "6"
select select "3"
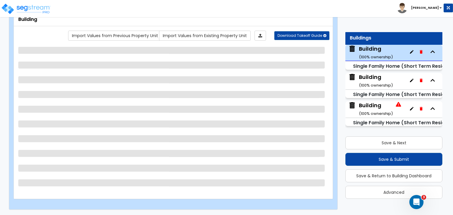
select select "3"
select select "4"
select select "1"
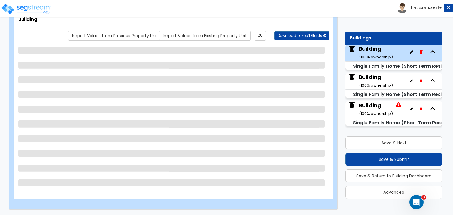
select select "3"
select select "5"
select select "2"
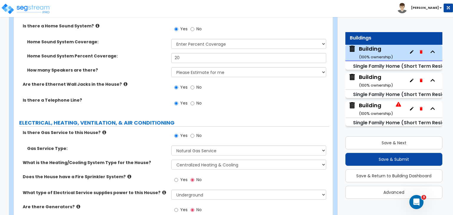
scroll to position [2538, 0]
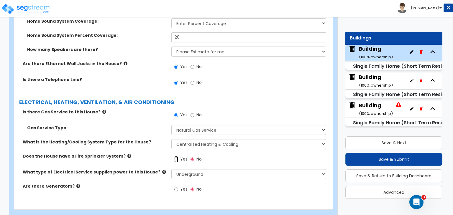
click at [176, 156] on input "Yes" at bounding box center [176, 159] width 4 height 6
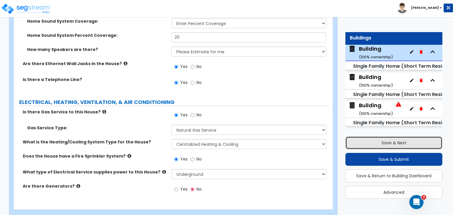
click at [373, 142] on button "Save & Next" at bounding box center [394, 143] width 97 height 13
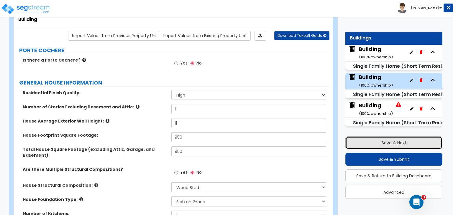
click at [373, 142] on button "Save & Next" at bounding box center [394, 143] width 97 height 13
